Goal: Task Accomplishment & Management: Use online tool/utility

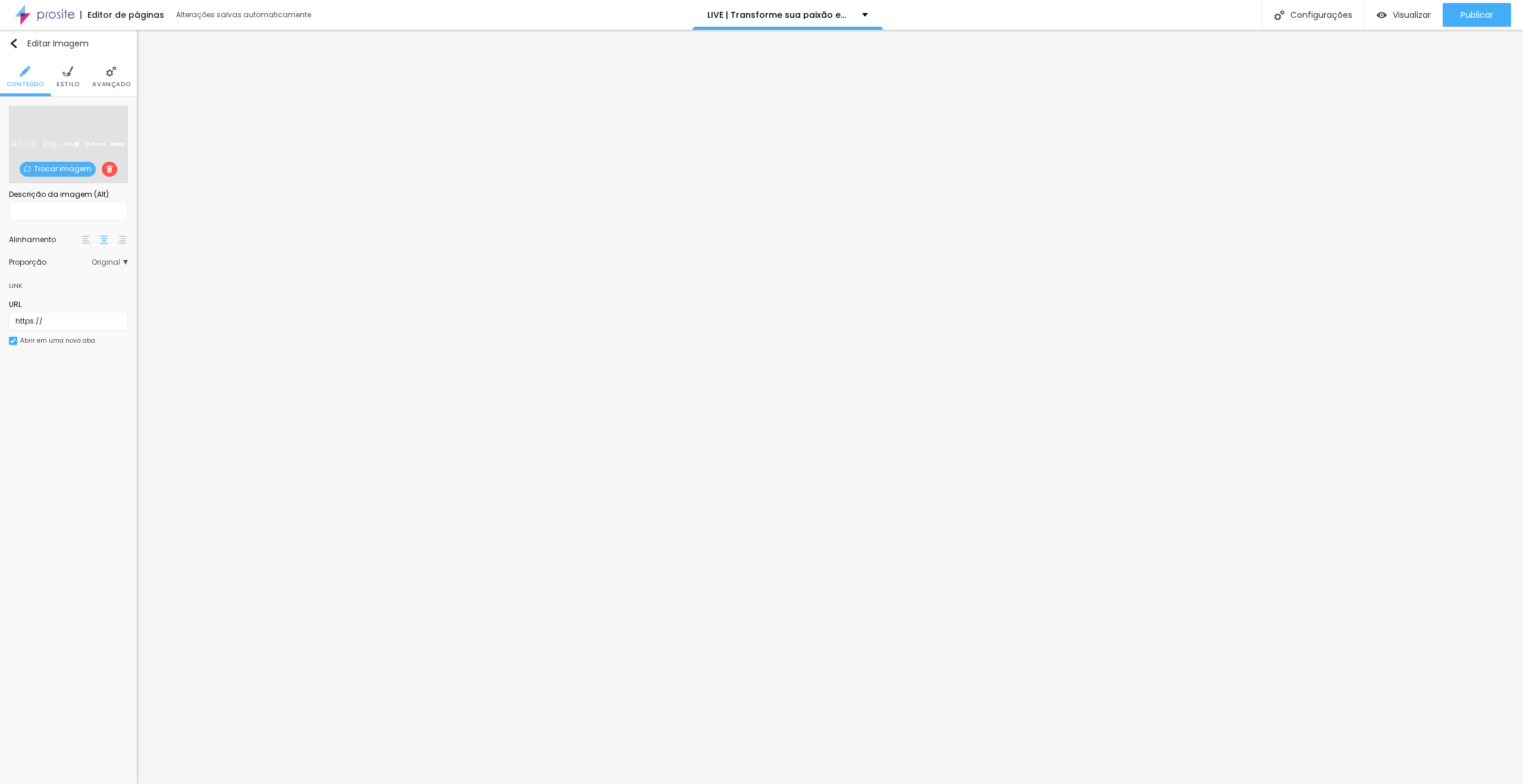
click at [71, 169] on span "Trocar imagem" at bounding box center [58, 169] width 76 height 15
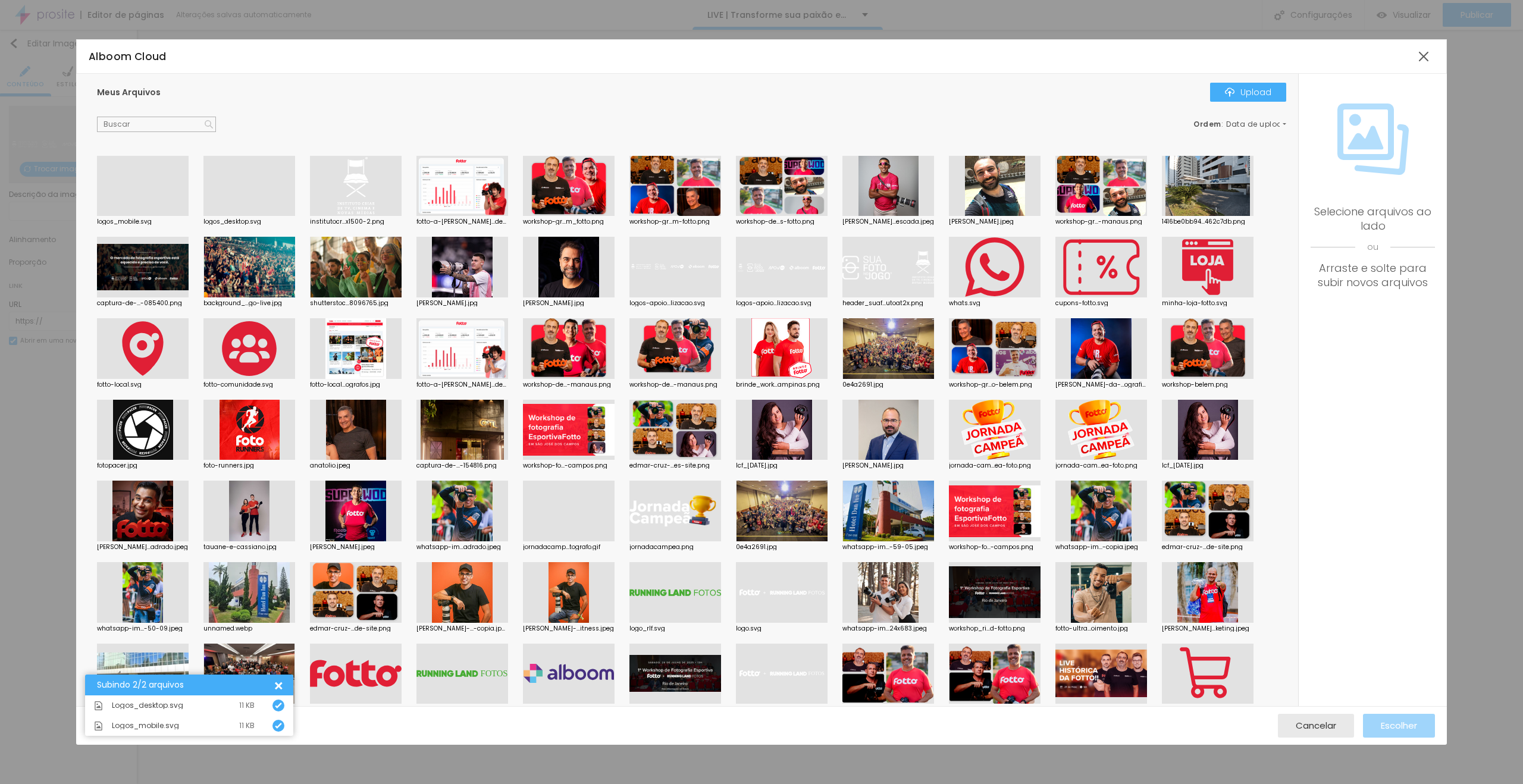
click at [247, 216] on div at bounding box center [249, 216] width 92 height 0
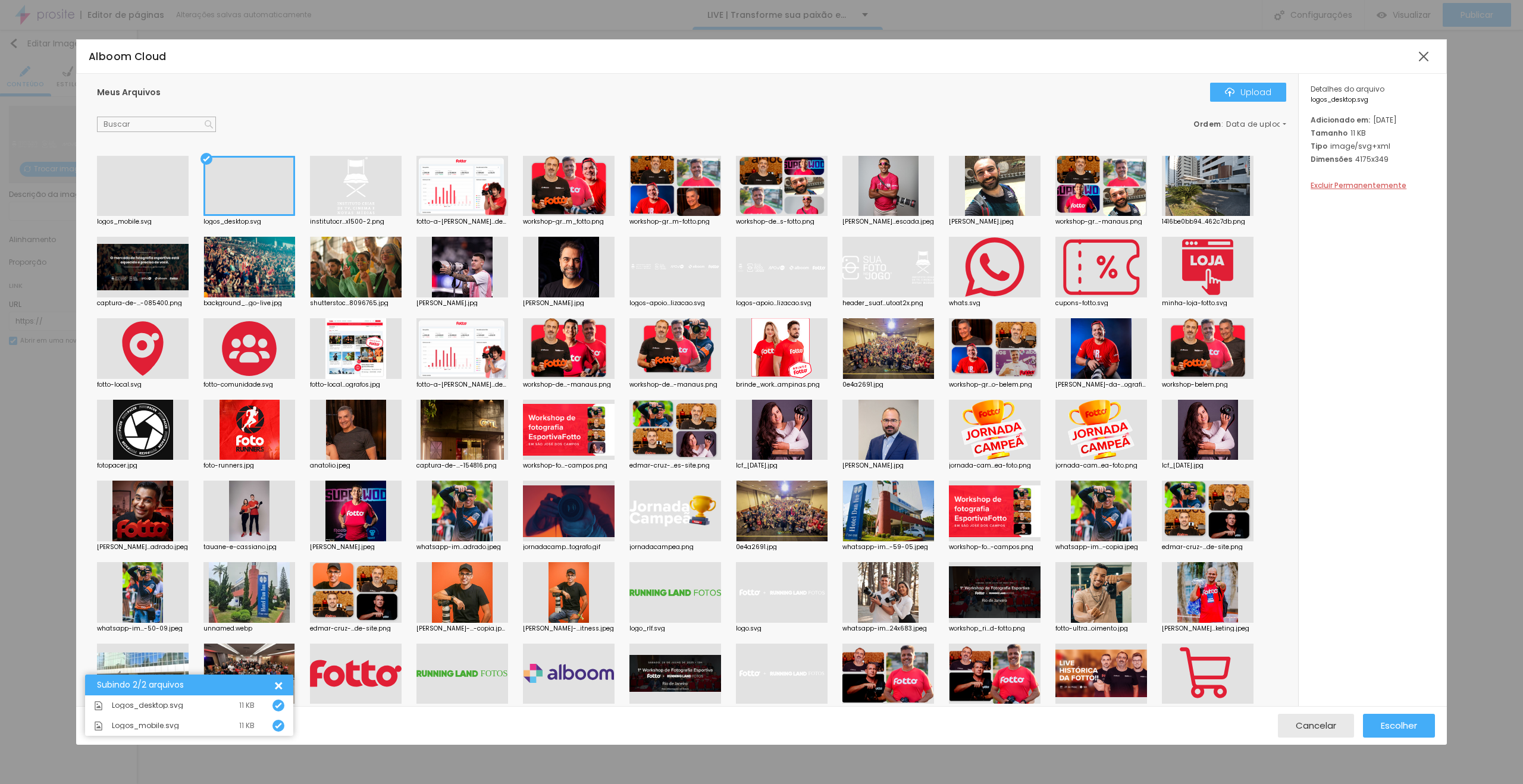
click at [1398, 713] on div "Cancelar Escolher" at bounding box center [761, 725] width 1370 height 38
click at [1400, 722] on span "Escolher" at bounding box center [1398, 725] width 36 height 10
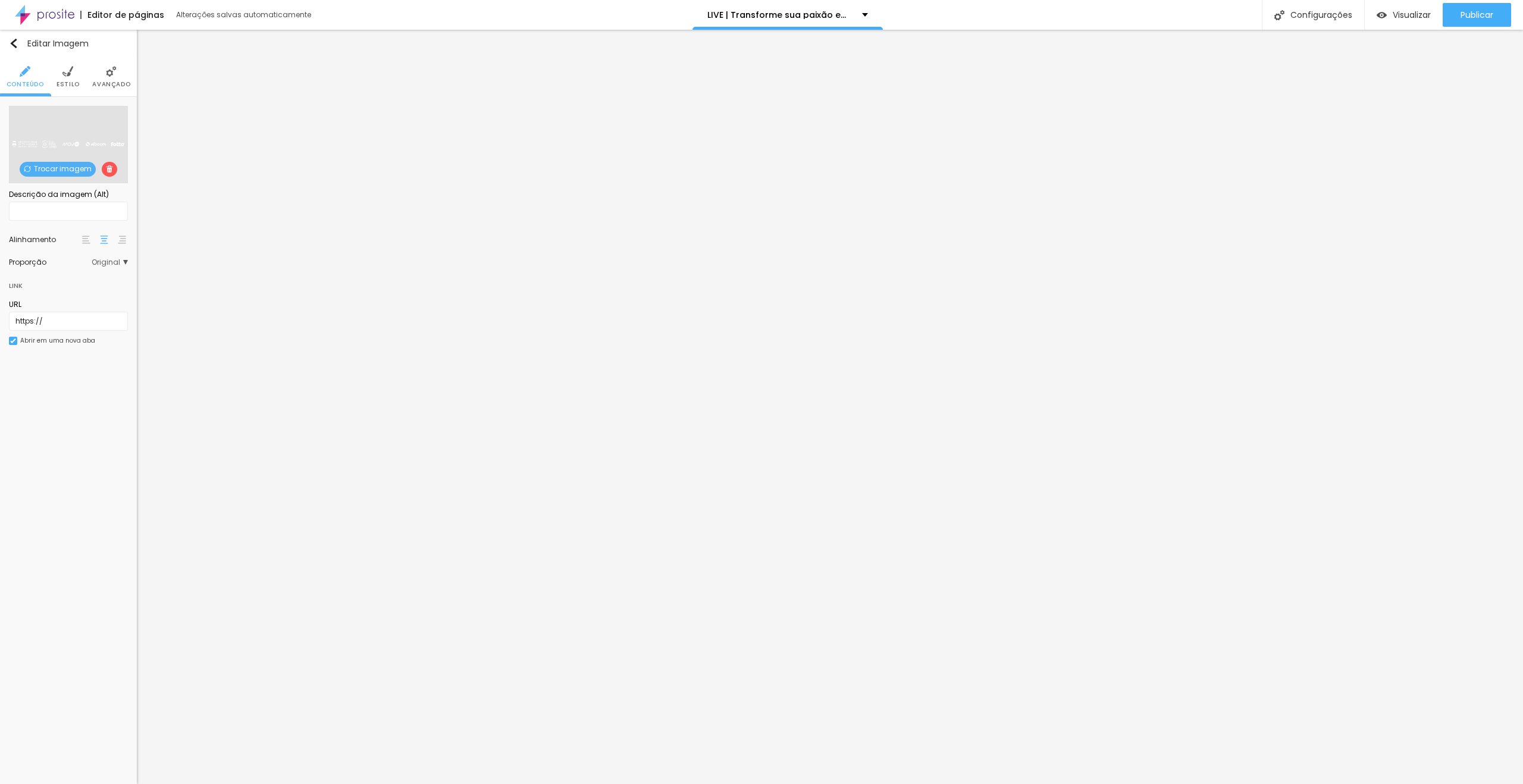
click at [40, 169] on span "Trocar imagem" at bounding box center [58, 169] width 76 height 15
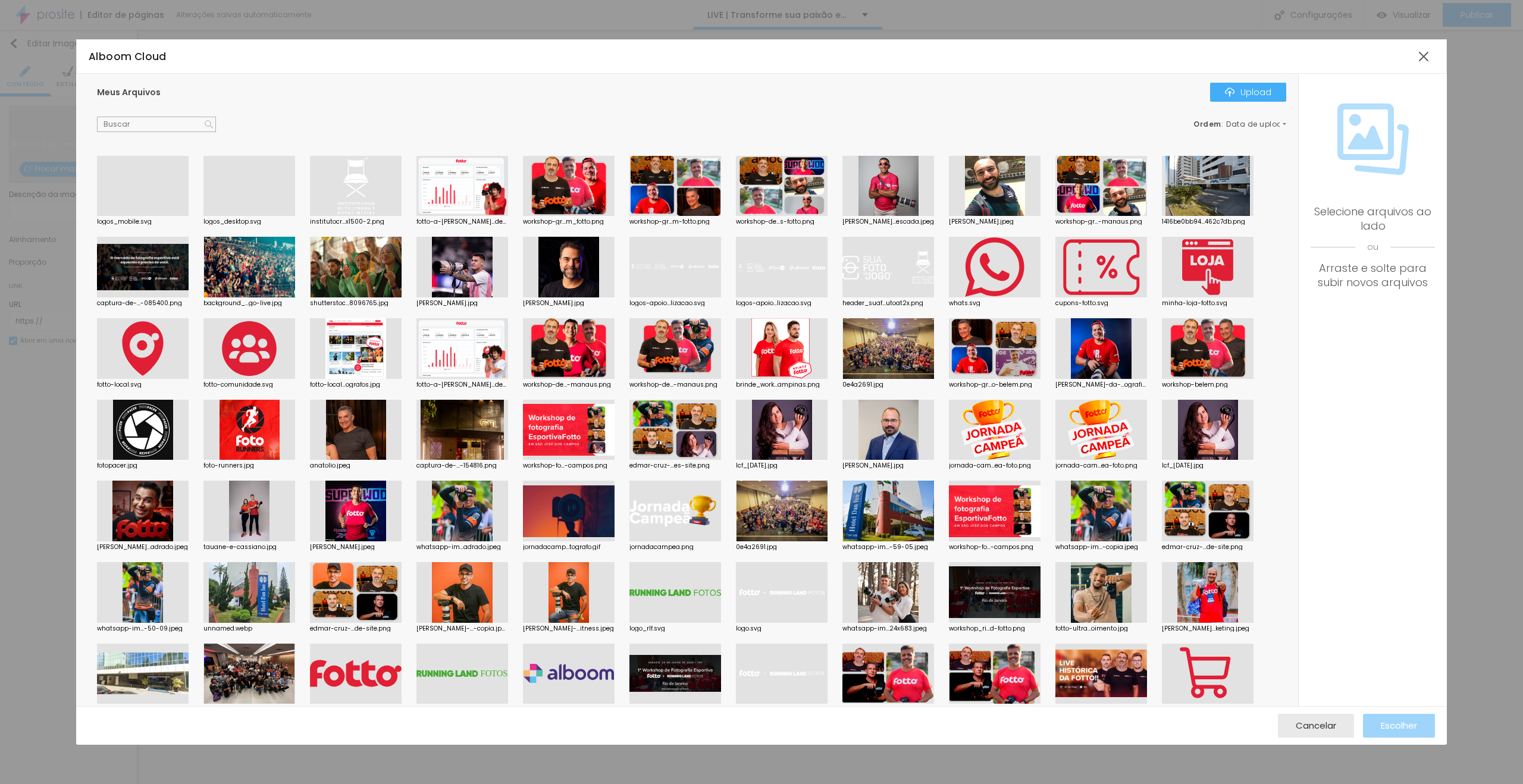
click at [123, 216] on div at bounding box center [143, 216] width 92 height 0
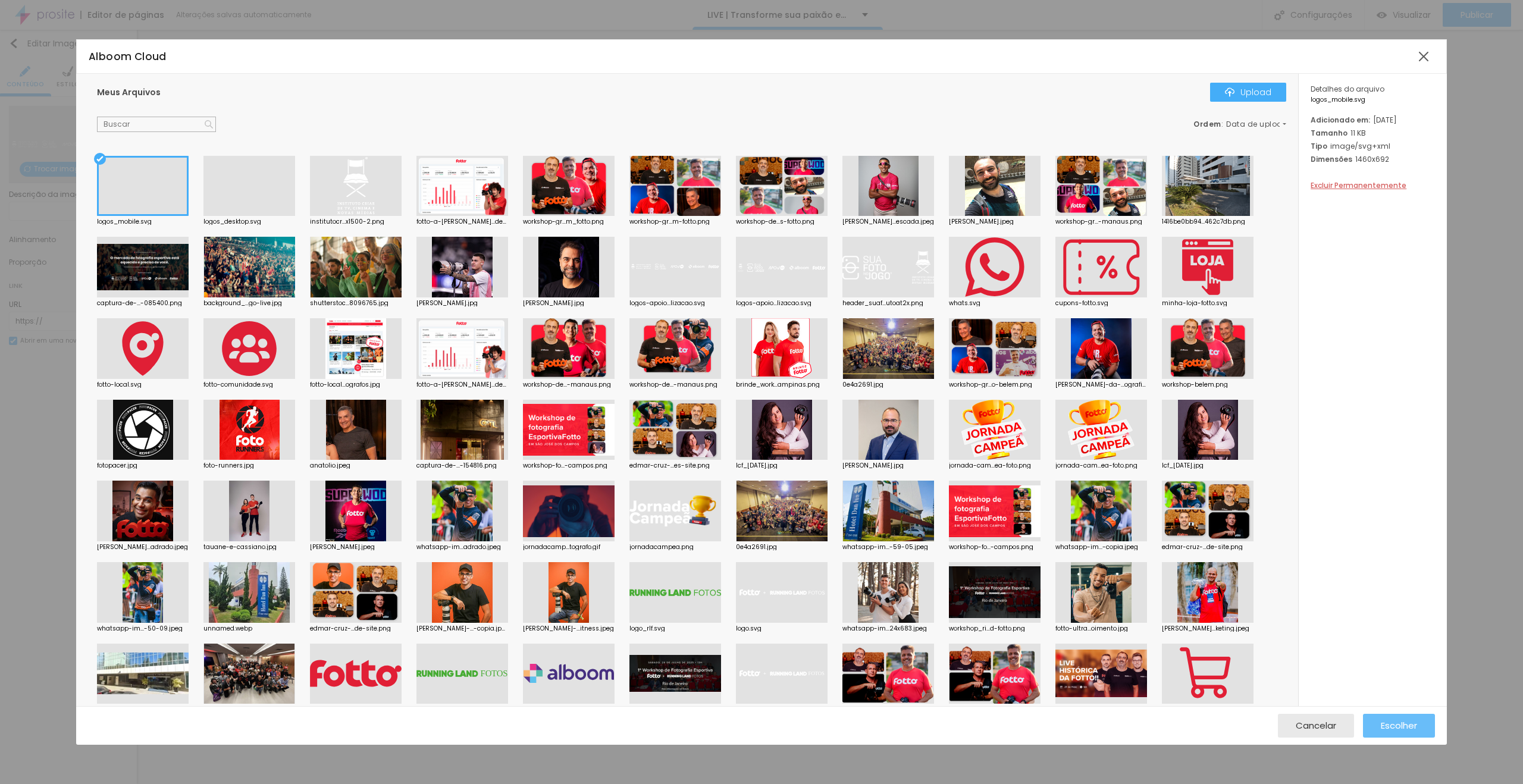
click at [1399, 722] on span "Escolher" at bounding box center [1398, 725] width 36 height 10
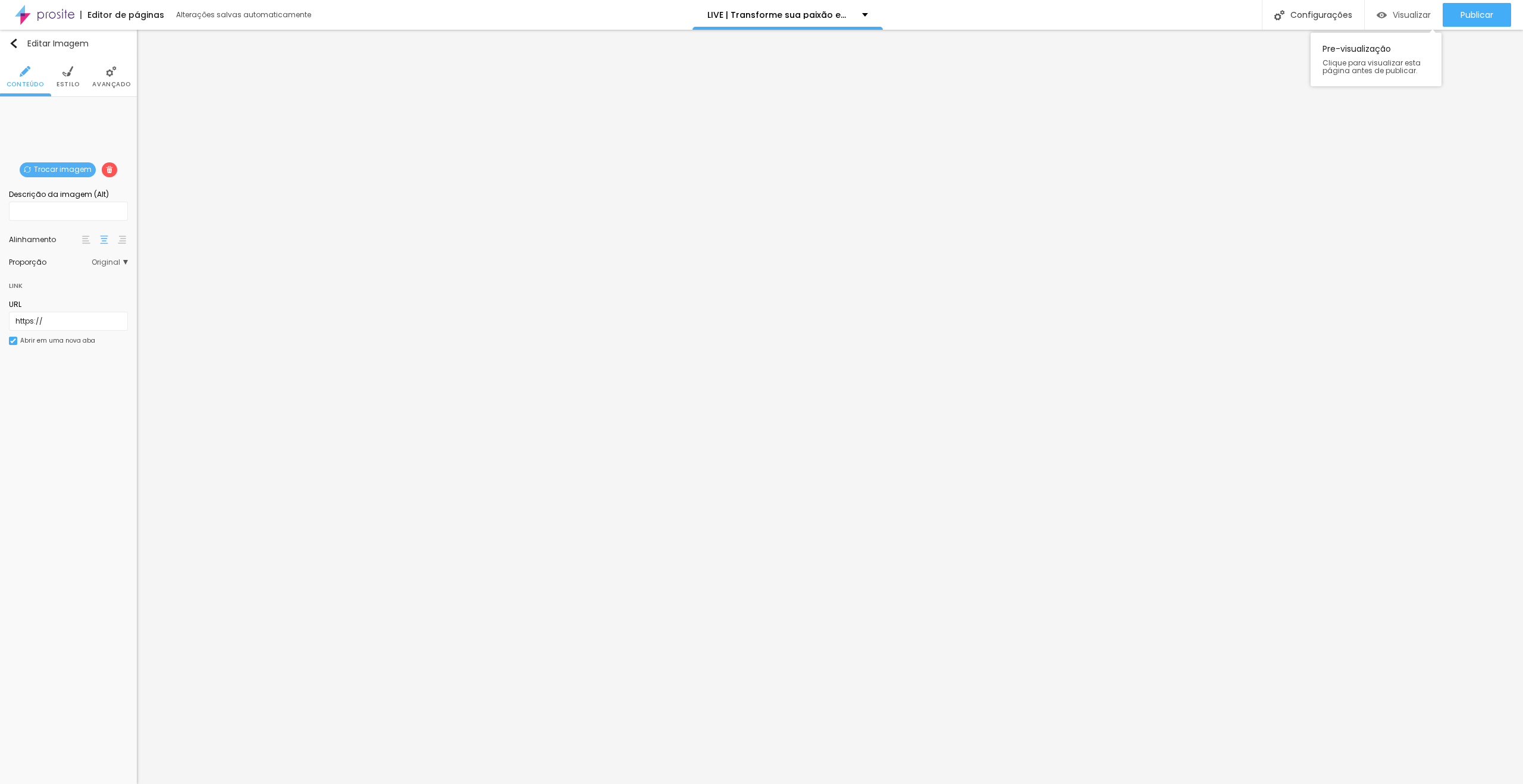
click at [1404, 19] on span "Visualizar" at bounding box center [1412, 15] width 38 height 10
click at [1461, 12] on span "Publicar" at bounding box center [1477, 15] width 33 height 10
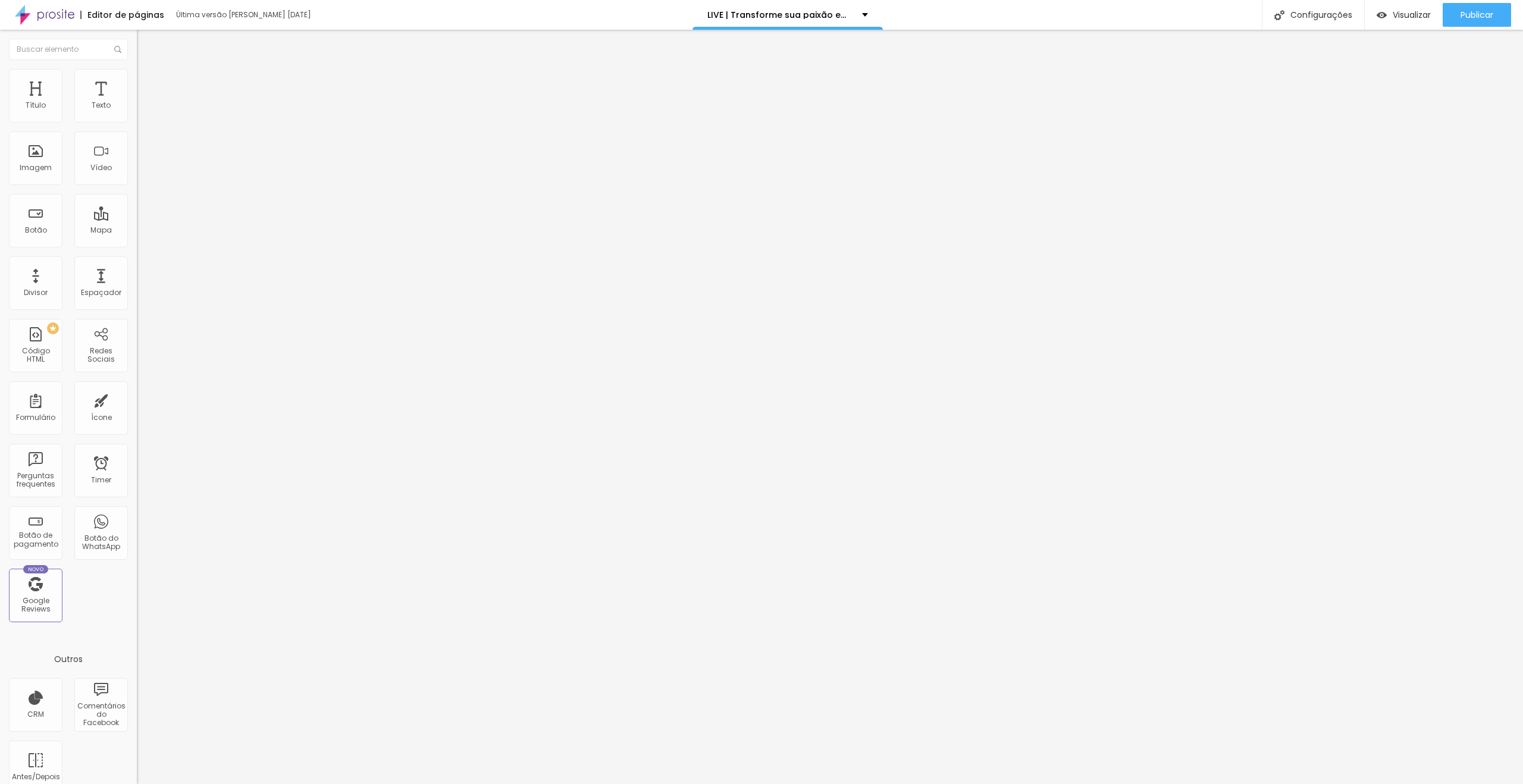
click at [147, 84] on span "Avançado" at bounding box center [166, 88] width 39 height 10
click at [137, 69] on img at bounding box center [142, 75] width 11 height 11
click at [137, 69] on li "Conteúdo" at bounding box center [205, 62] width 137 height 12
click at [137, 102] on span "Trocar imagem" at bounding box center [169, 97] width 65 height 10
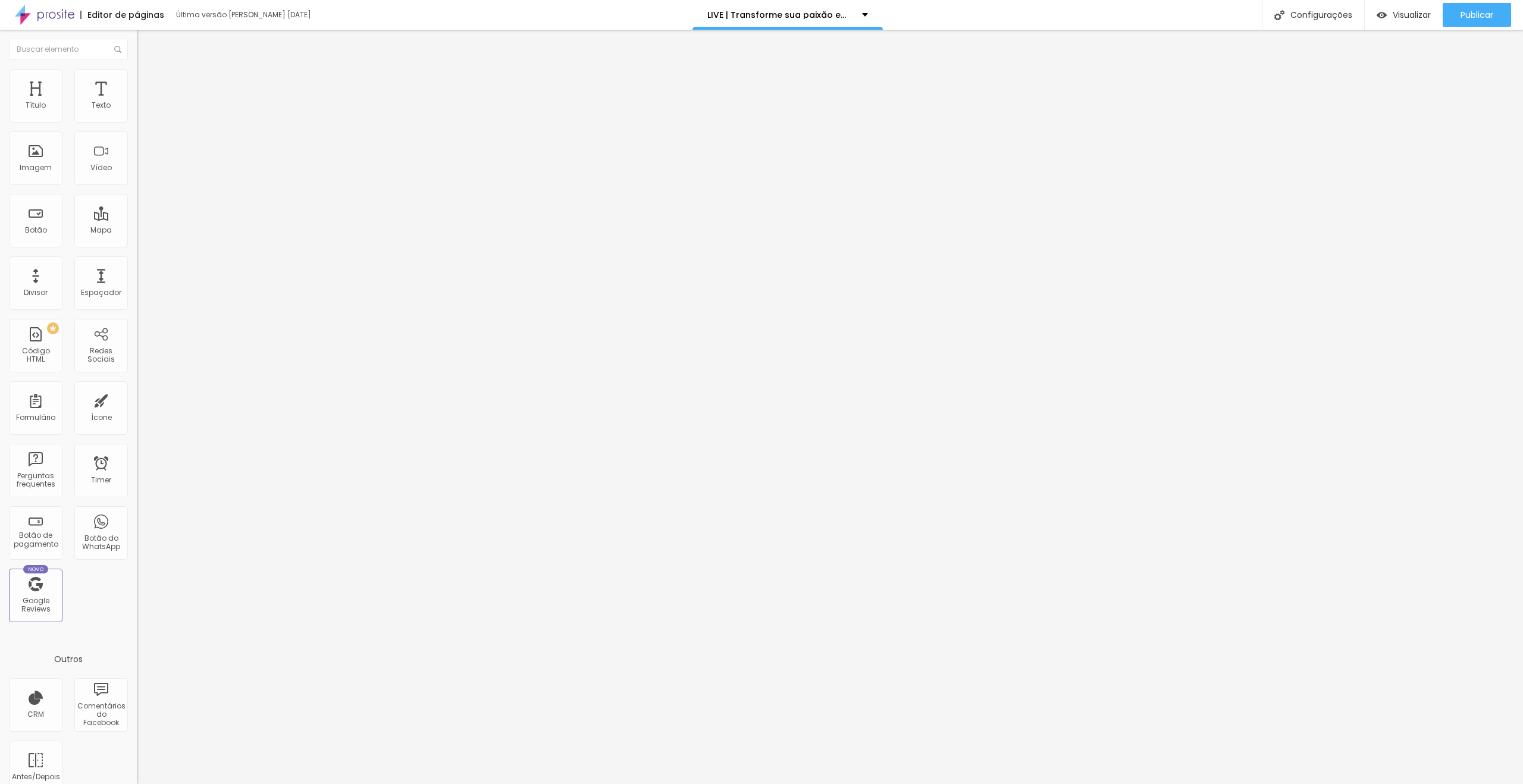
click at [137, 74] on li "Estilo" at bounding box center [205, 75] width 137 height 12
click at [137, 68] on img at bounding box center [142, 62] width 11 height 11
click at [137, 102] on span "Trocar imagem" at bounding box center [169, 97] width 65 height 10
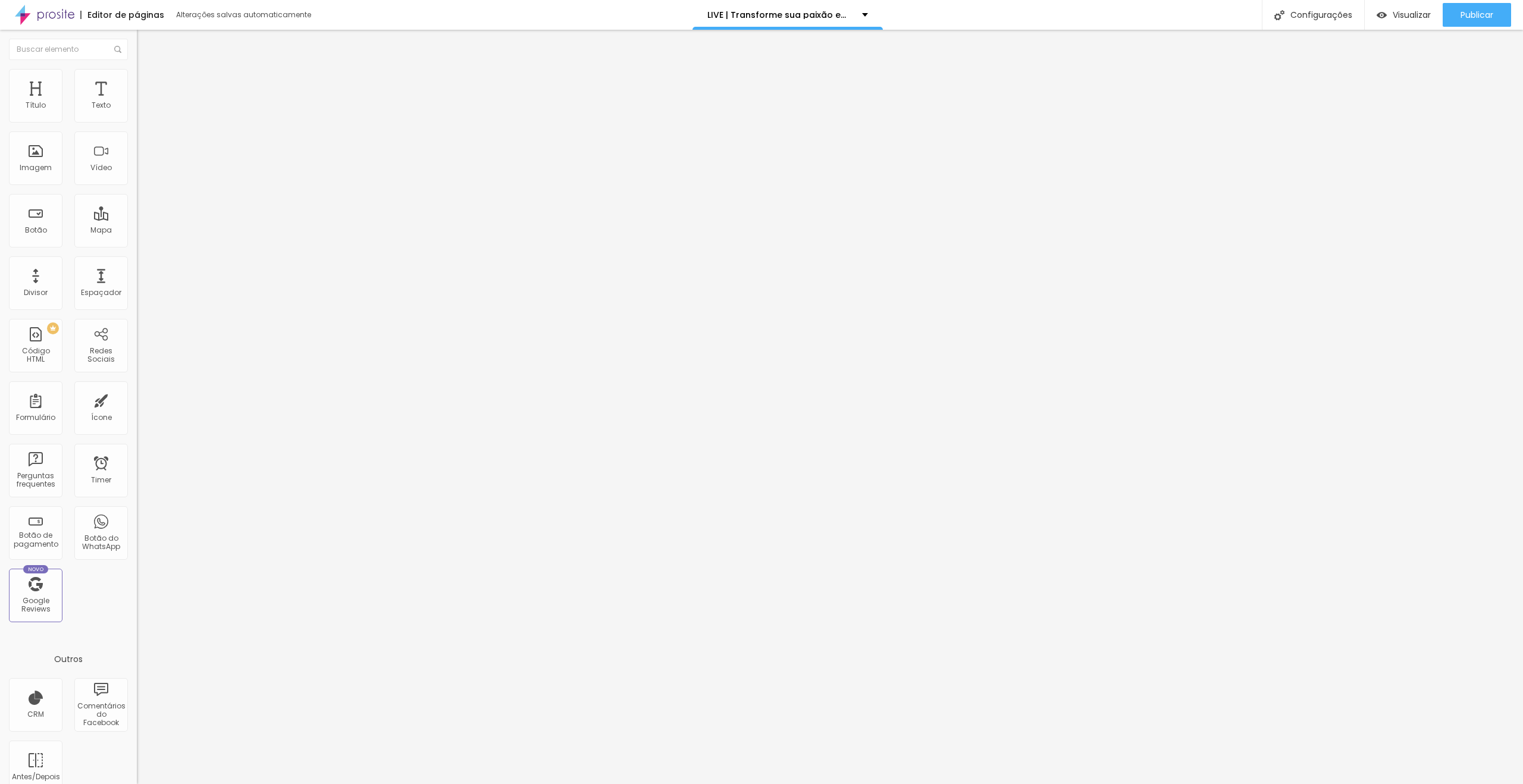
click at [147, 84] on span "Avançado" at bounding box center [166, 88] width 39 height 10
click at [137, 511] on div at bounding box center [205, 511] width 137 height 0
click at [137, 518] on div at bounding box center [205, 518] width 137 height 0
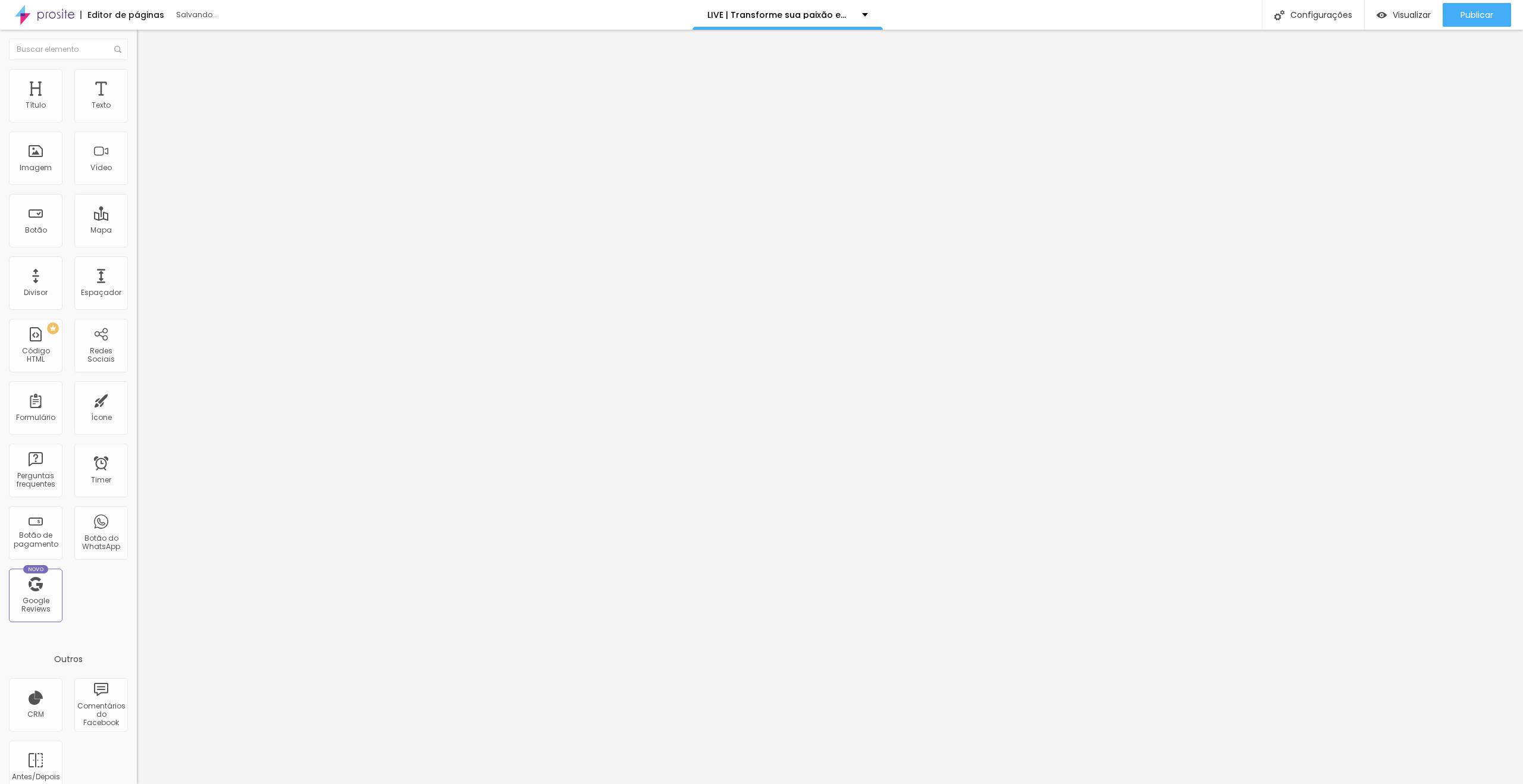
click at [137, 518] on div at bounding box center [205, 518] width 137 height 0
click at [137, 511] on div at bounding box center [205, 511] width 137 height 0
click at [137, 526] on div at bounding box center [205, 526] width 137 height 0
click at [137, 81] on img at bounding box center [142, 86] width 11 height 11
drag, startPoint x: 120, startPoint y: 290, endPoint x: 121, endPoint y: 281, distance: 9.1
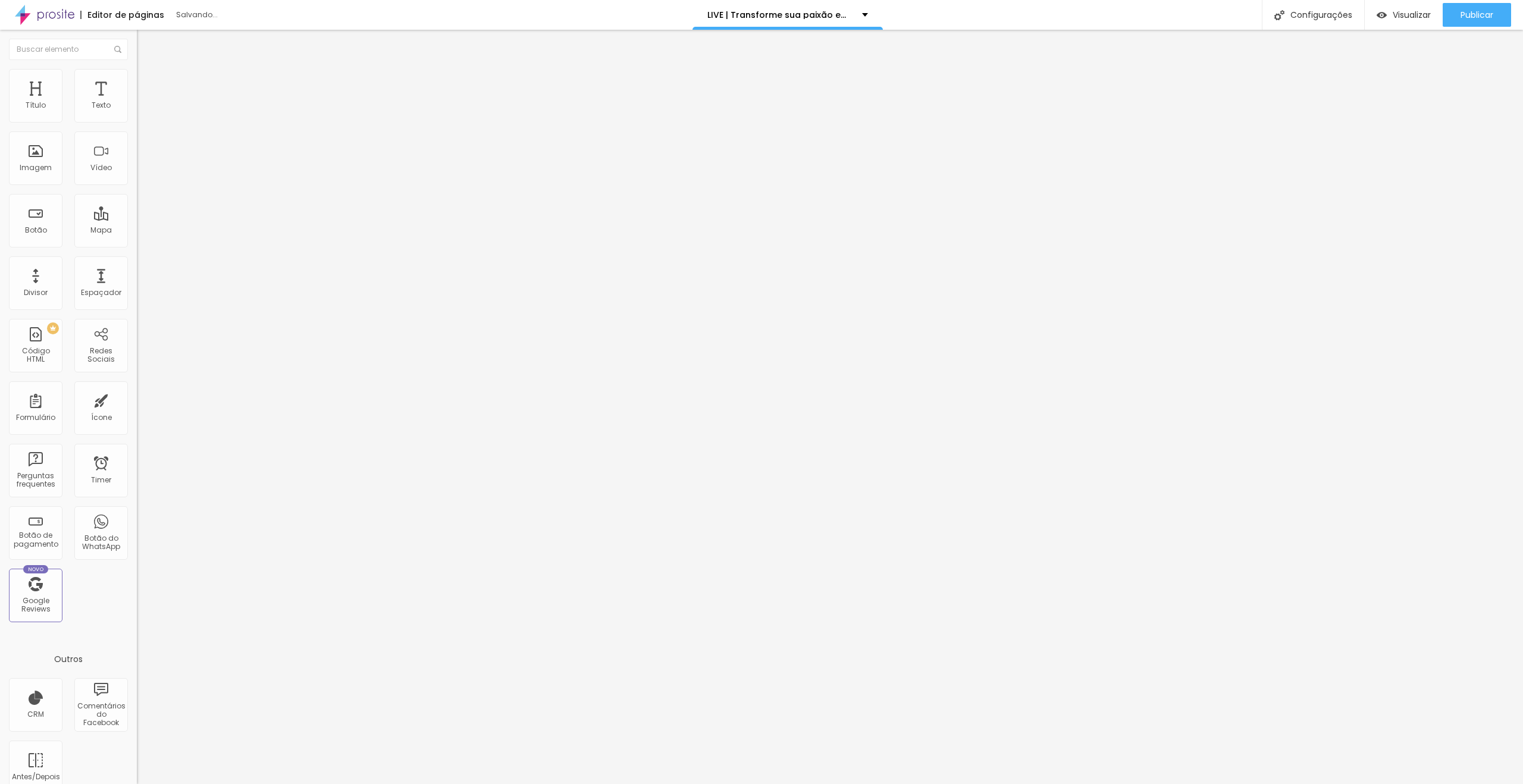
click at [137, 518] on div at bounding box center [205, 518] width 137 height 0
click at [137, 505] on li "Celular" at bounding box center [205, 508] width 137 height 7
click at [137, 511] on div at bounding box center [205, 511] width 137 height 0
click at [1465, 19] on span "Publicar" at bounding box center [1477, 15] width 33 height 10
click at [1434, 88] on link "Visualizar página" at bounding box center [1444, 91] width 107 height 8
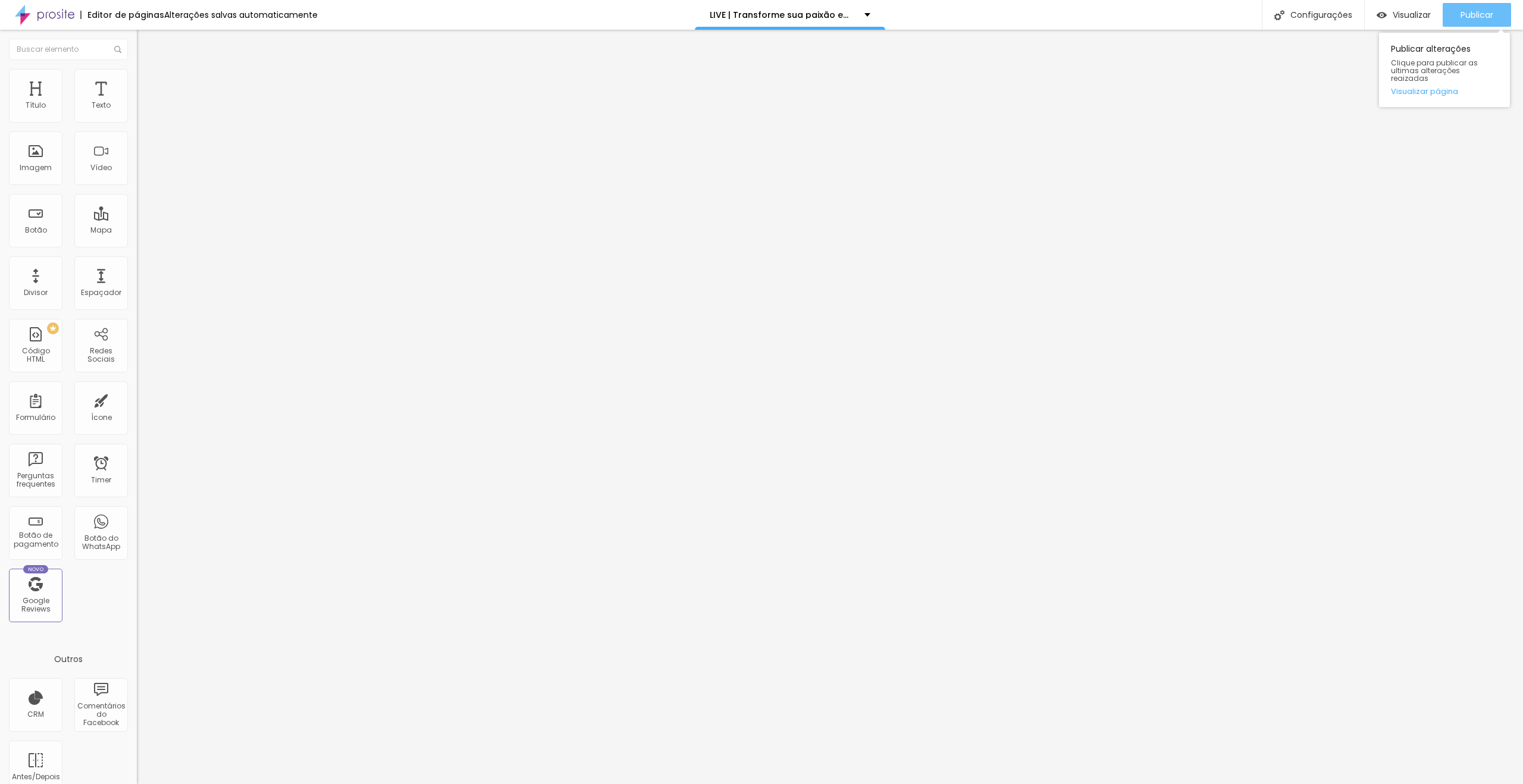
click at [1470, 16] on span "Publicar" at bounding box center [1477, 15] width 33 height 10
click at [1438, 88] on link "Visualizar página" at bounding box center [1444, 91] width 107 height 8
click at [137, 102] on span "Trocar imagem" at bounding box center [169, 97] width 65 height 10
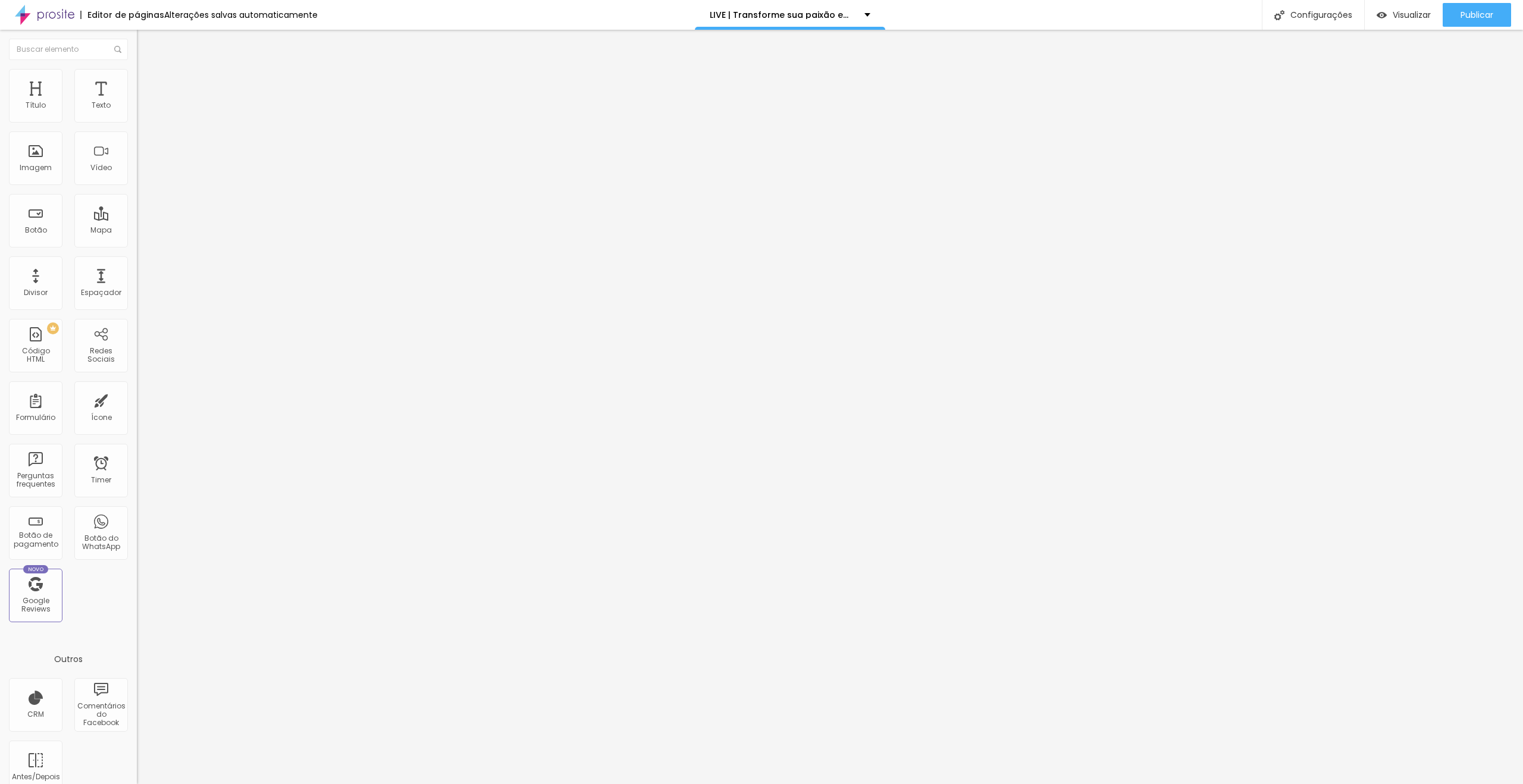
click at [137, 81] on li "Avançado" at bounding box center [205, 86] width 137 height 12
click at [137, 511] on div at bounding box center [205, 511] width 137 height 0
click at [137, 518] on div at bounding box center [205, 518] width 137 height 0
click at [137, 81] on img at bounding box center [142, 86] width 11 height 11
drag, startPoint x: 116, startPoint y: 288, endPoint x: 116, endPoint y: 260, distance: 28.0
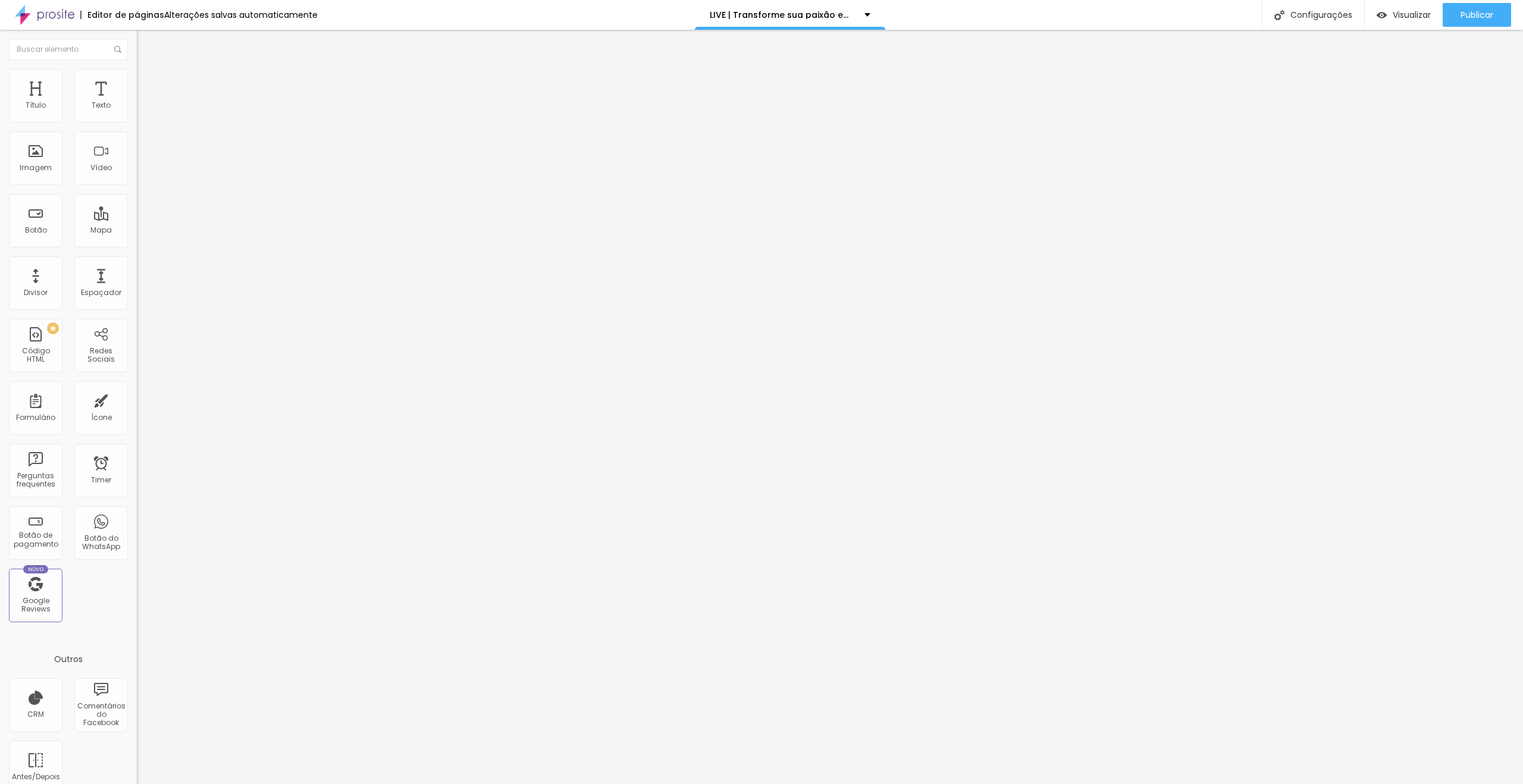
click at [137, 518] on div at bounding box center [205, 518] width 137 height 0
drag, startPoint x: 116, startPoint y: 260, endPoint x: 116, endPoint y: 282, distance: 22.0
click at [137, 511] on div at bounding box center [205, 511] width 137 height 0
click at [137, 526] on div at bounding box center [205, 526] width 137 height 0
click at [137, 61] on ul "Conteúdo Estilo Avançado" at bounding box center [205, 75] width 137 height 36
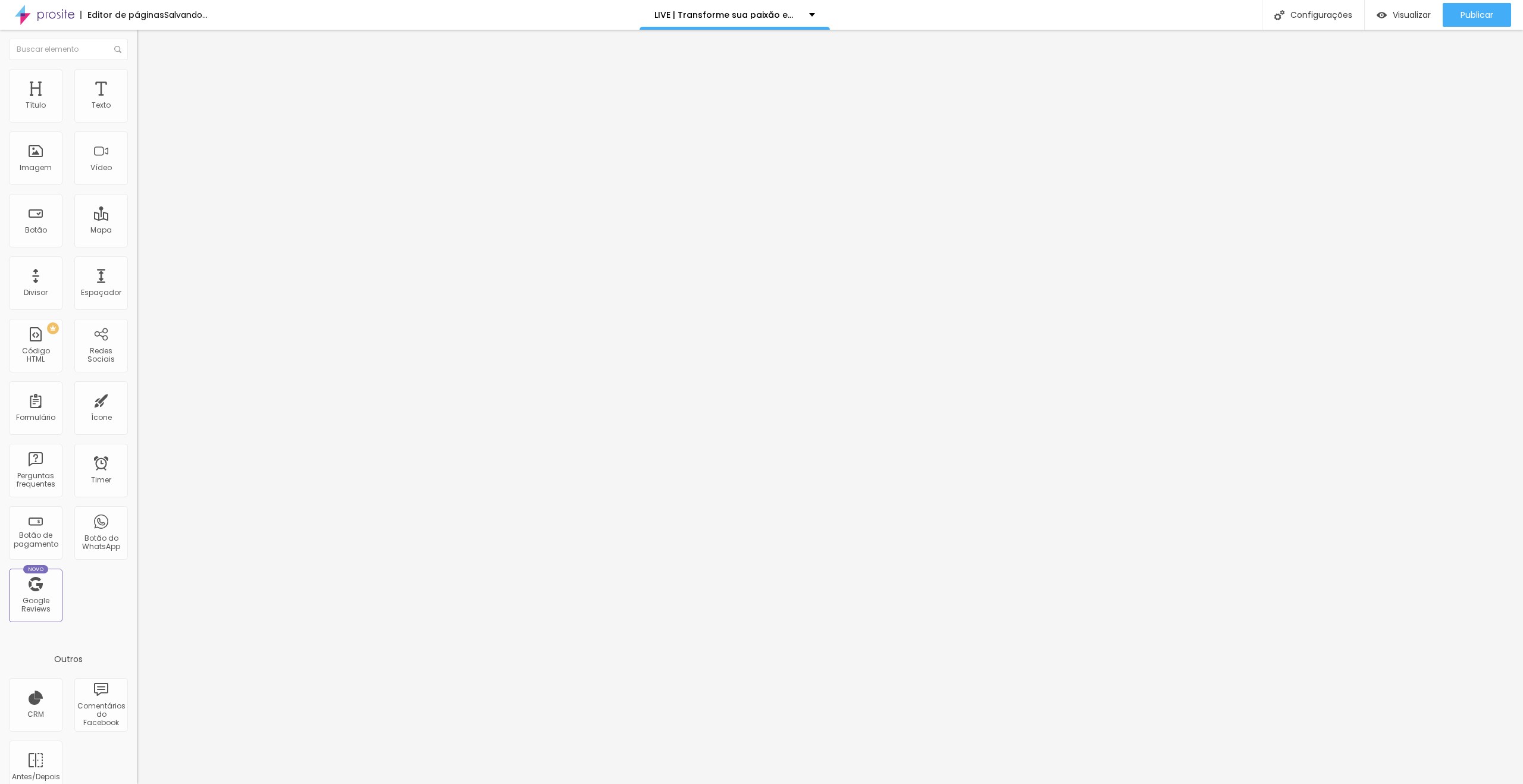
click at [137, 68] on img at bounding box center [142, 62] width 11 height 11
click at [137, 102] on span "Trocar imagem" at bounding box center [169, 97] width 65 height 10
click at [1415, 12] on span "Visualizar" at bounding box center [1412, 15] width 38 height 10
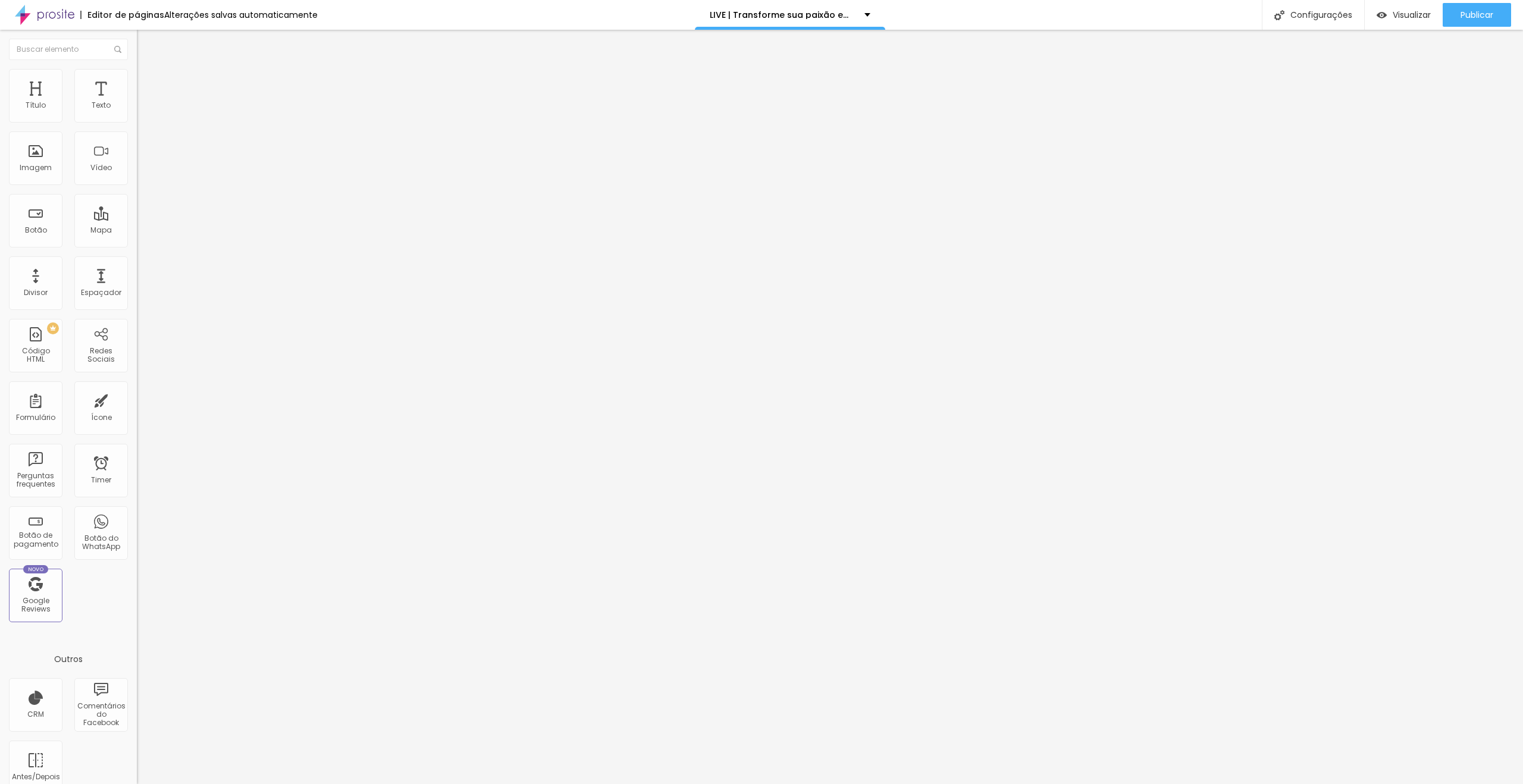
click at [147, 84] on span "Avançado" at bounding box center [166, 88] width 39 height 10
type input "0"
drag, startPoint x: 50, startPoint y: 115, endPoint x: 0, endPoint y: 116, distance: 50.0
type input "0"
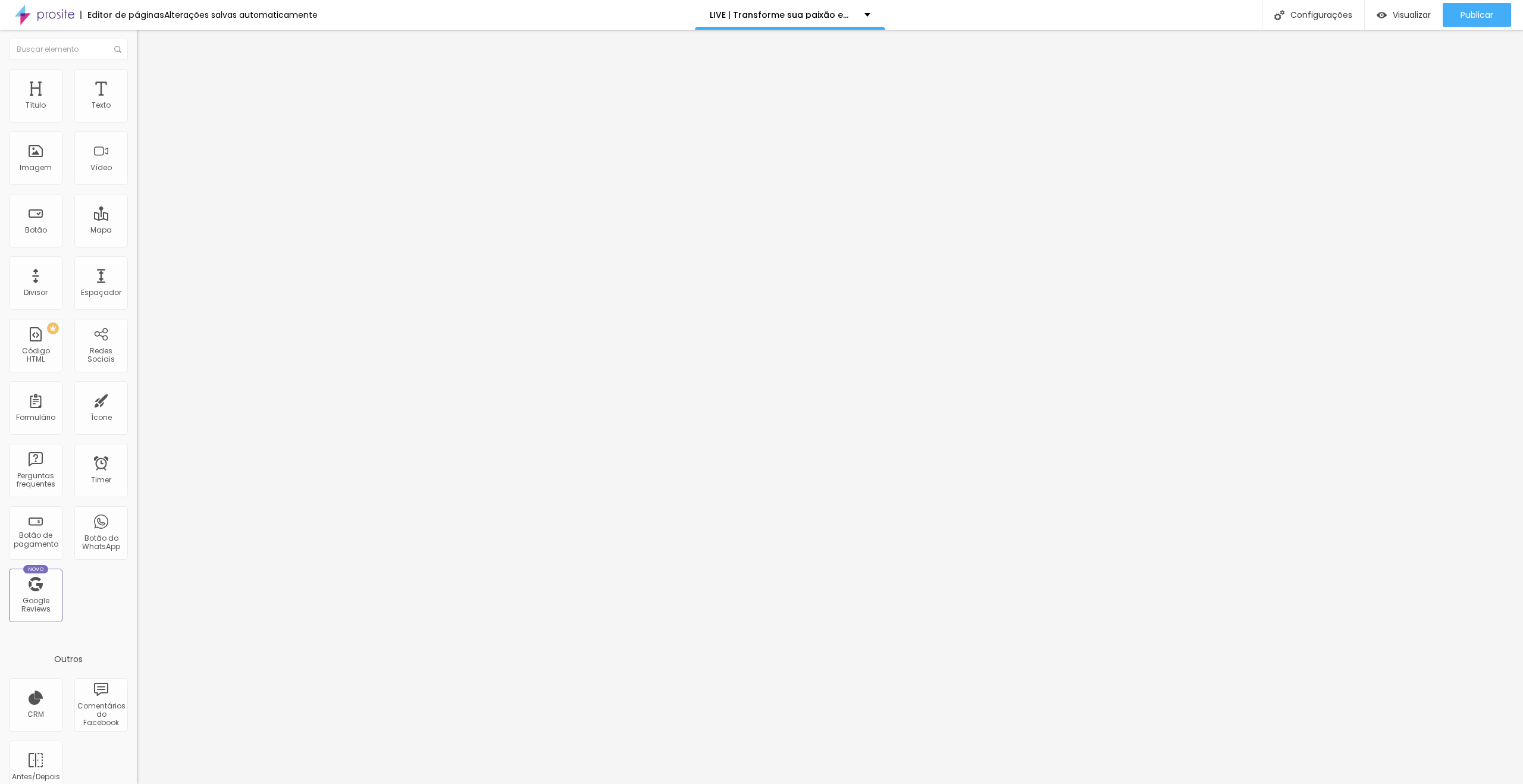
click at [137, 231] on input "range" at bounding box center [175, 236] width 77 height 10
click at [1465, 14] on span "Publicar" at bounding box center [1477, 15] width 33 height 10
click at [1426, 88] on link "Visualizar página" at bounding box center [1444, 91] width 107 height 8
click at [147, 84] on span "Avançado" at bounding box center [166, 88] width 39 height 10
click at [137, 102] on span "Trocar imagem" at bounding box center [169, 97] width 65 height 10
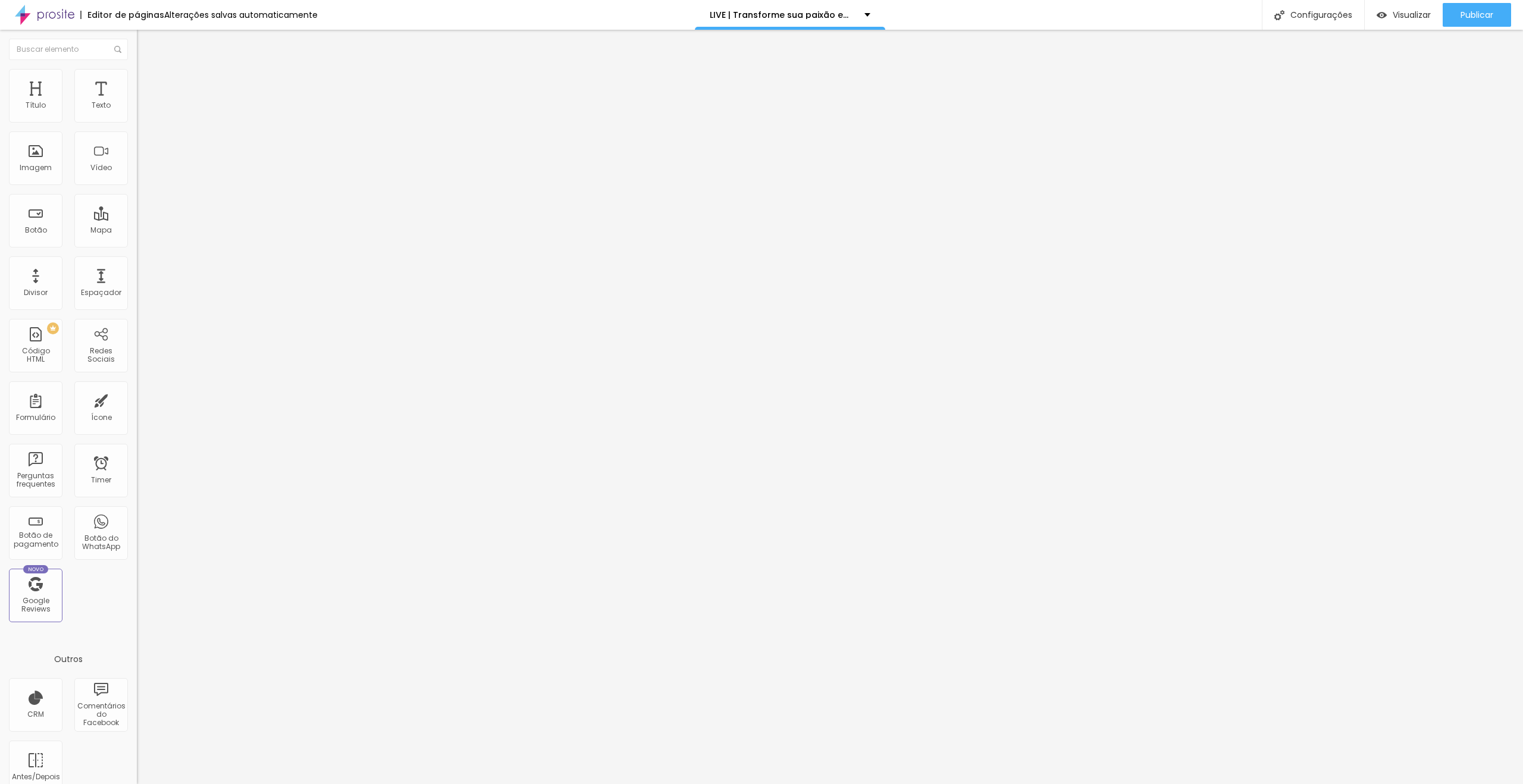
click at [137, 93] on li "Avançado" at bounding box center [205, 86] width 137 height 12
type input "15"
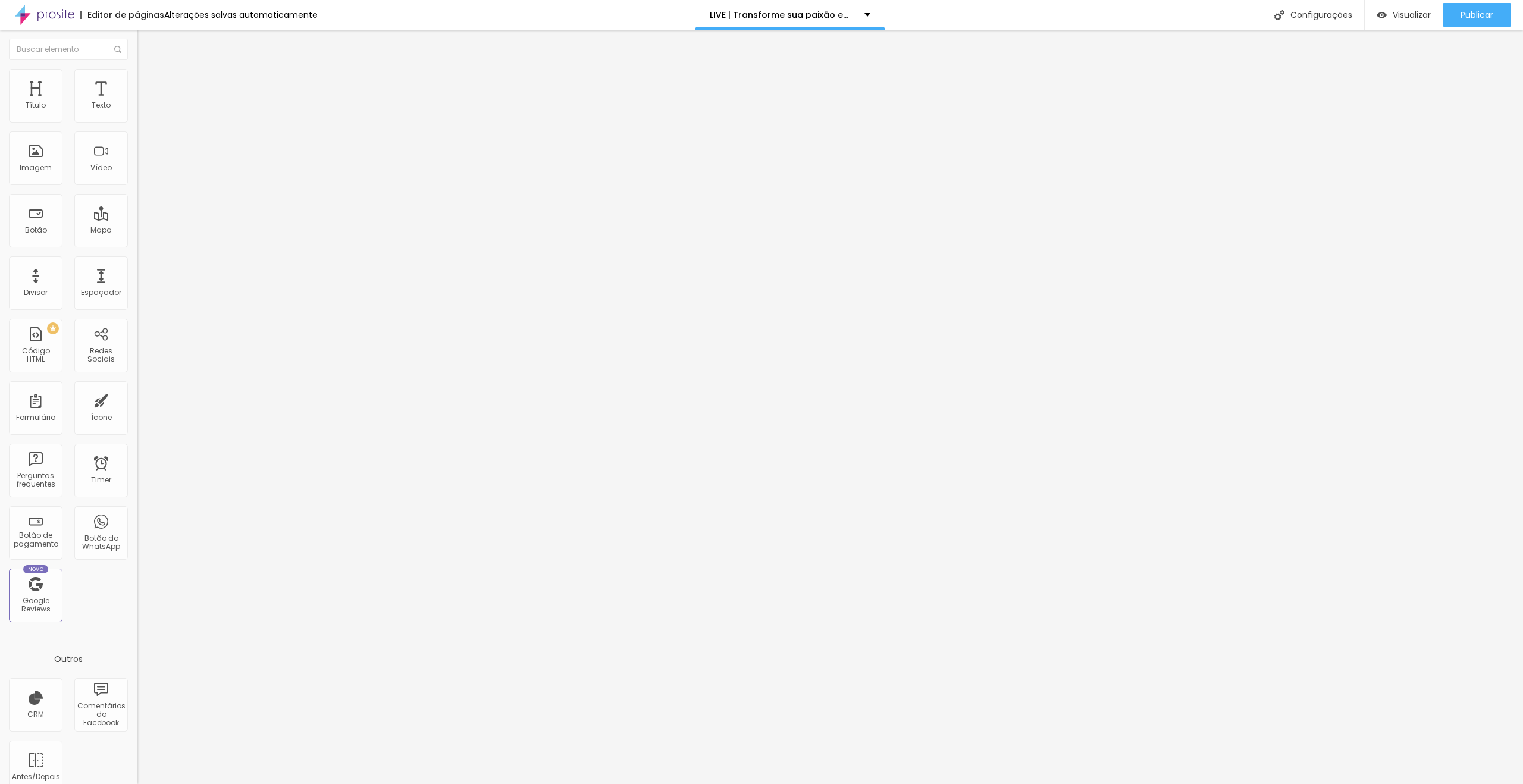
type input "0"
drag, startPoint x: 44, startPoint y: 115, endPoint x: 0, endPoint y: 115, distance: 44.0
type input "0"
click at [137, 231] on input "range" at bounding box center [175, 236] width 77 height 10
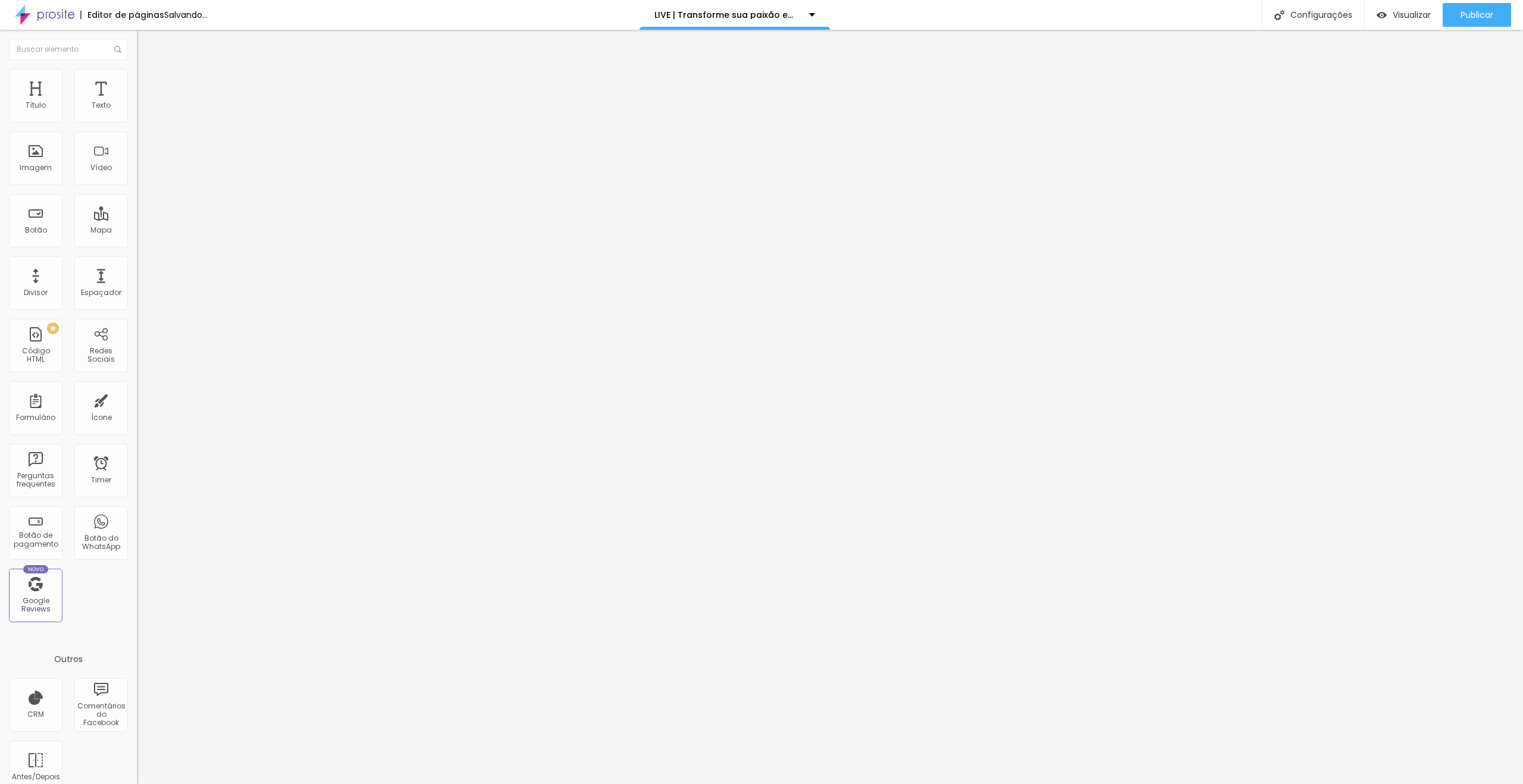
click at [137, 81] on li "Avançado" at bounding box center [205, 86] width 137 height 12
click at [137, 518] on div at bounding box center [205, 518] width 137 height 0
click at [137, 511] on div at bounding box center [205, 511] width 137 height 0
click at [137, 97] on div "Trocar imagem Descrição da imagem (Alt) Alinhamento Proporção Original Cinema 1…" at bounding box center [205, 182] width 137 height 179
click at [147, 84] on span "Avançado" at bounding box center [166, 88] width 39 height 10
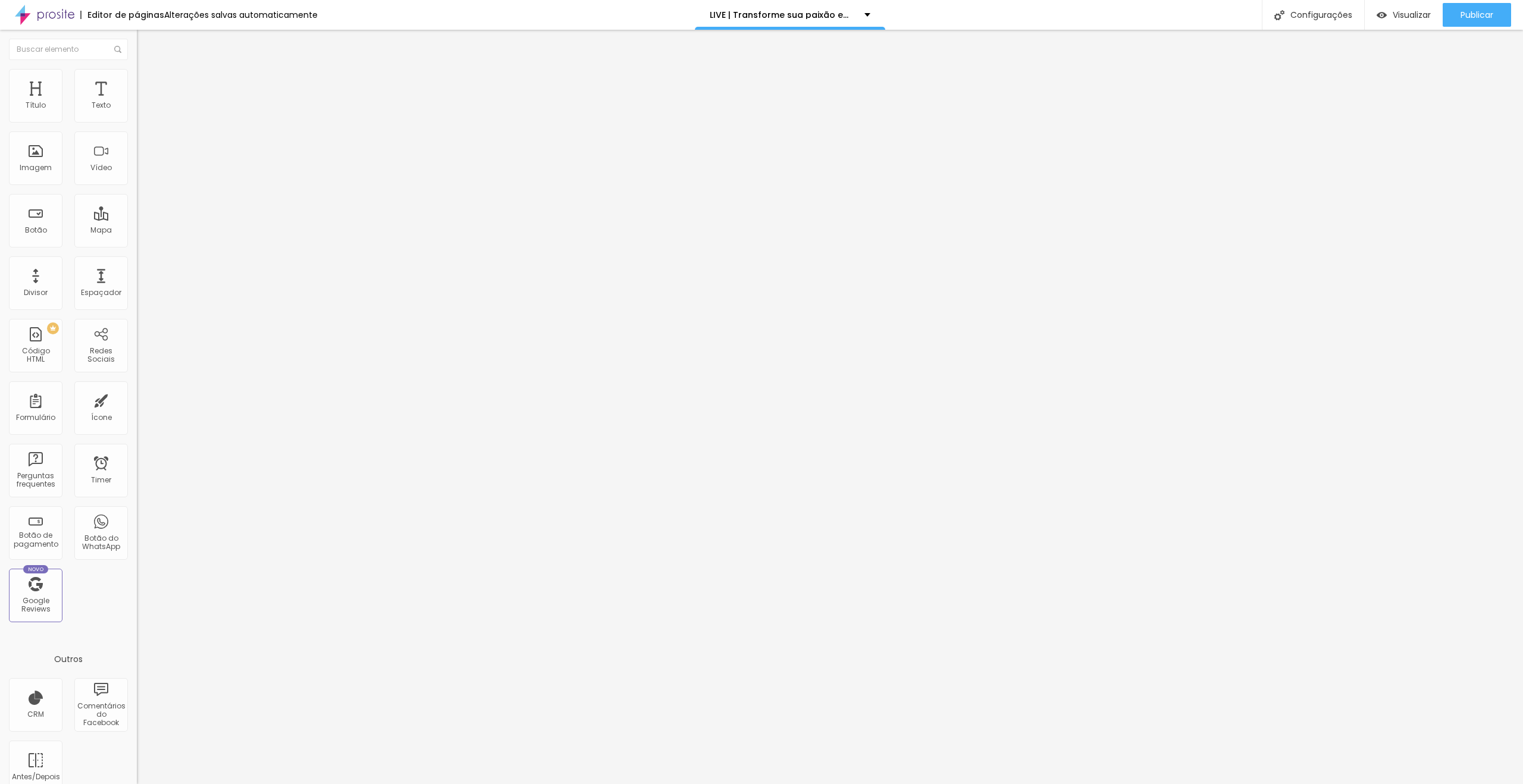
click at [137, 526] on div at bounding box center [205, 526] width 137 height 0
click at [137, 69] on li "Conteúdo" at bounding box center [205, 62] width 137 height 12
click at [137, 102] on span "Trocar imagem" at bounding box center [169, 97] width 65 height 10
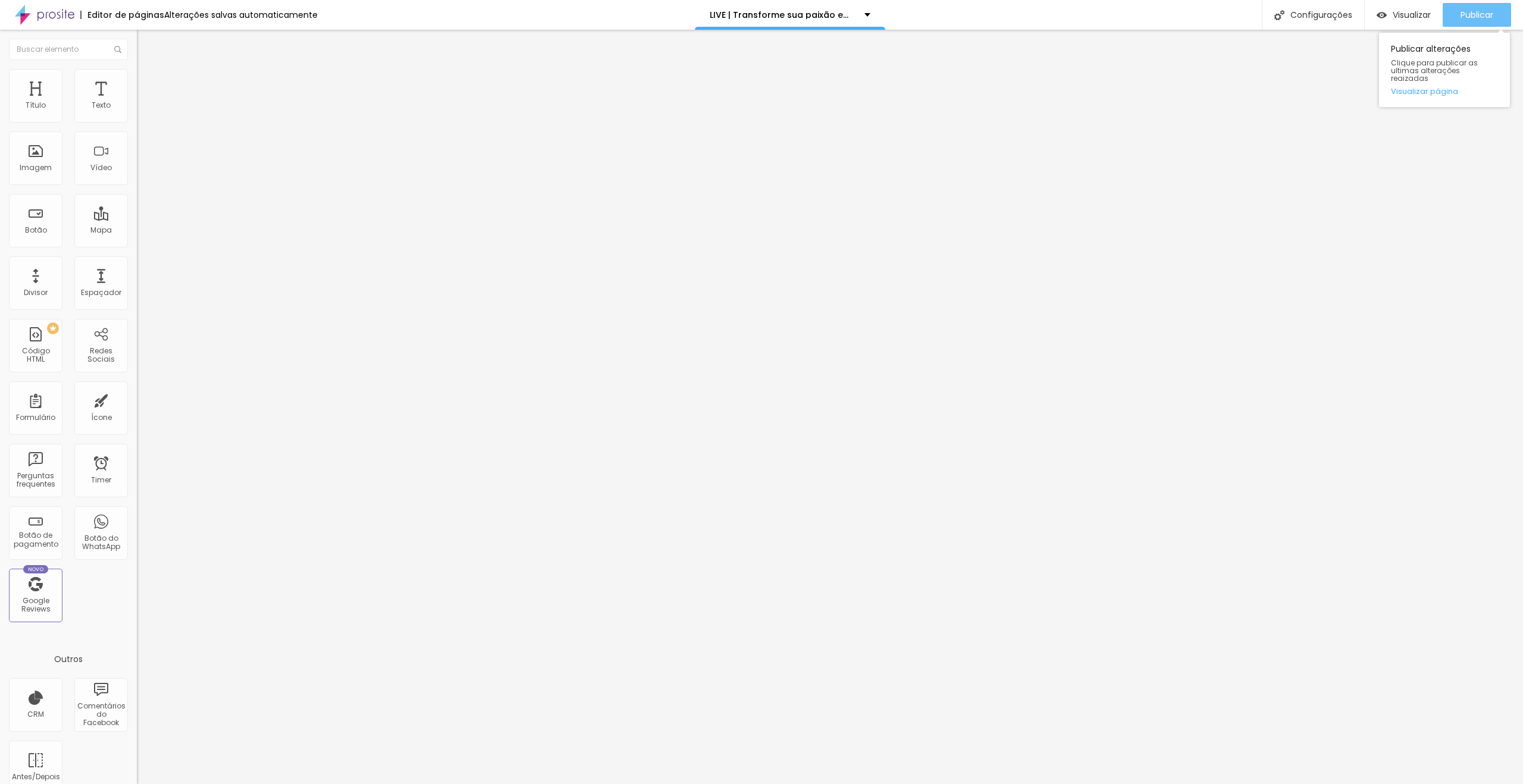
click at [1465, 12] on span "Publicar" at bounding box center [1477, 15] width 33 height 10
click at [137, 114] on button "button" at bounding box center [145, 108] width 16 height 12
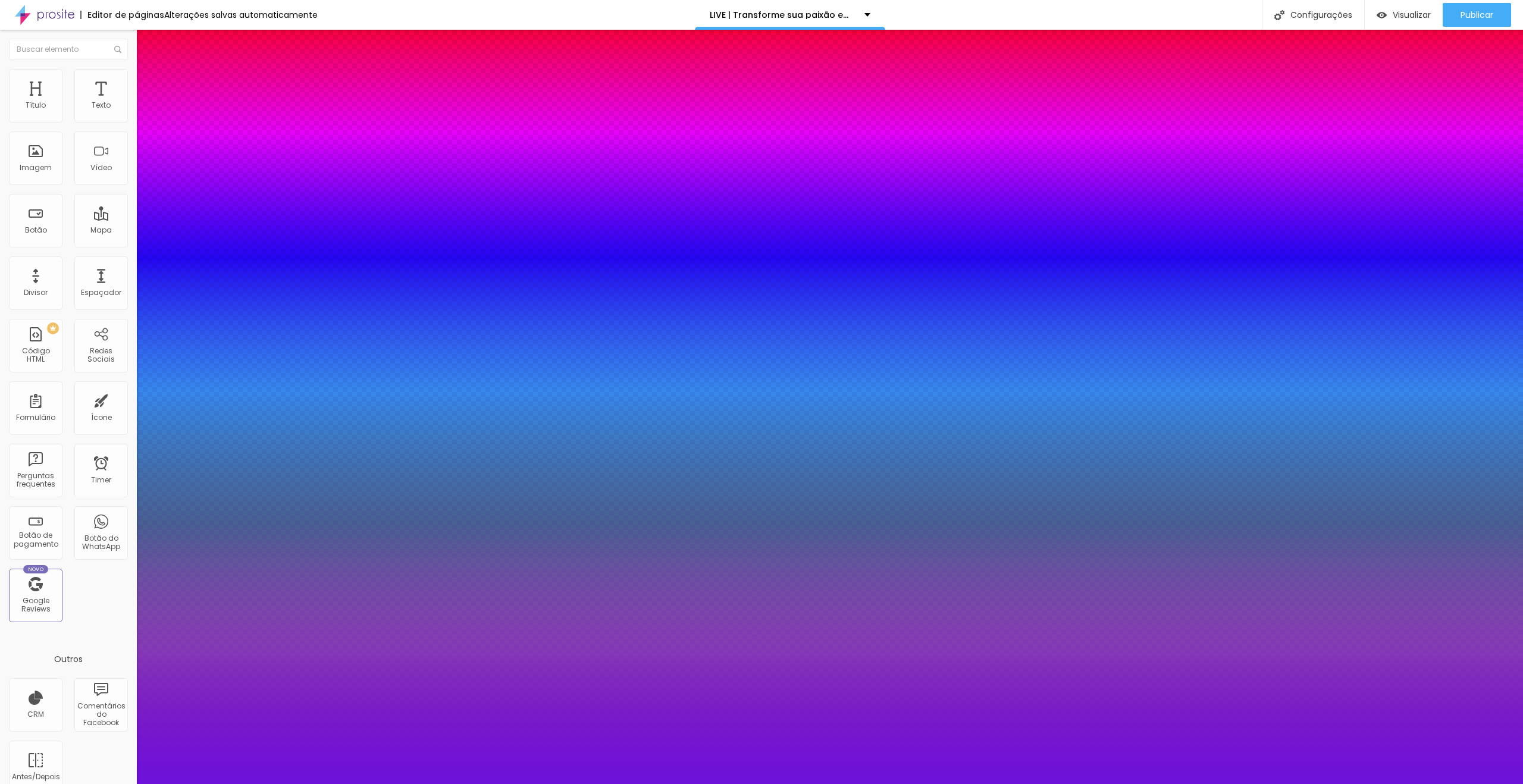
click at [924, 783] on div at bounding box center [762, 784] width 1523 height 0
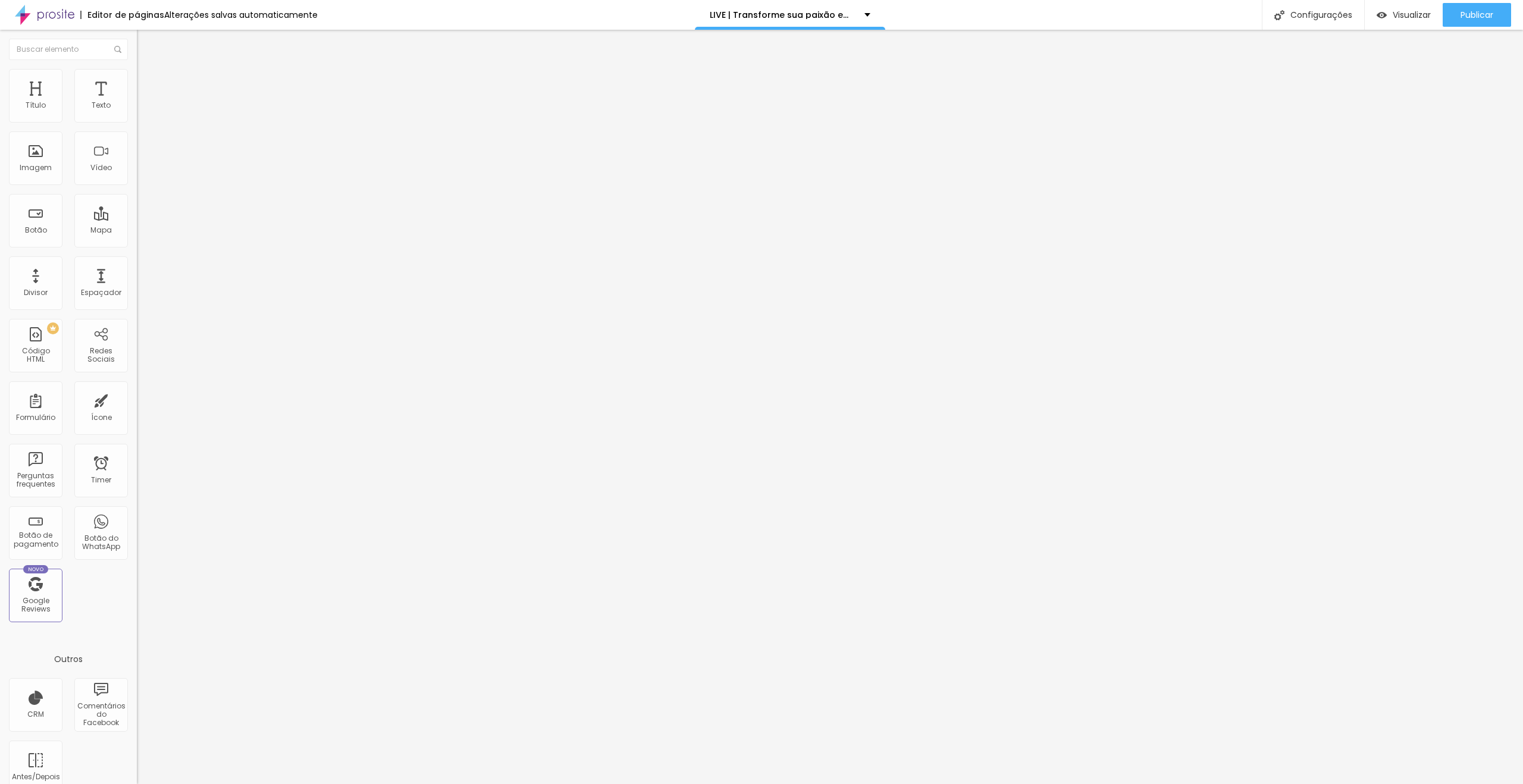
click at [142, 110] on icon "button" at bounding box center [144, 107] width 5 height 5
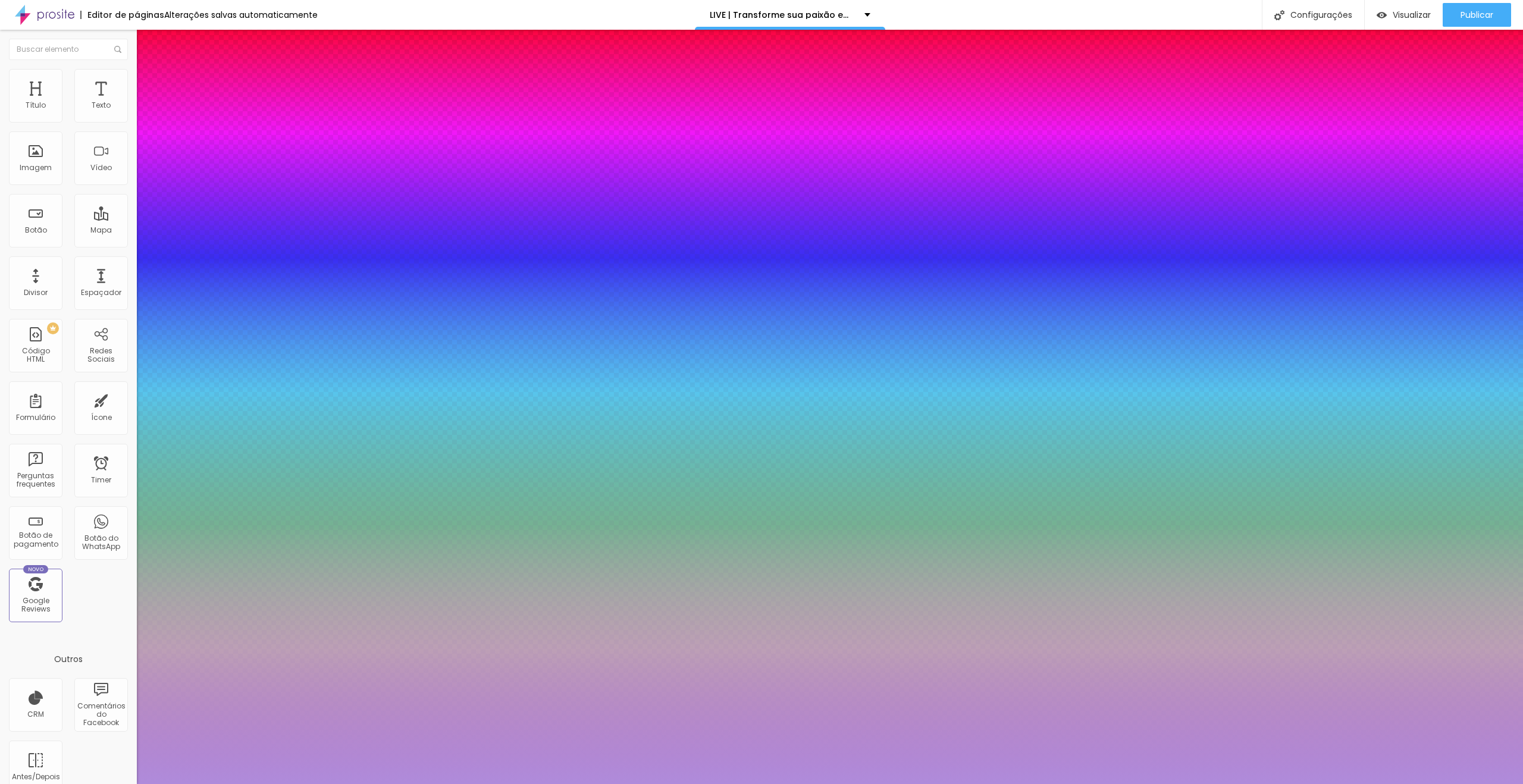
type input "#FFFFFF"
drag, startPoint x: 169, startPoint y: 313, endPoint x: 131, endPoint y: 291, distance: 43.9
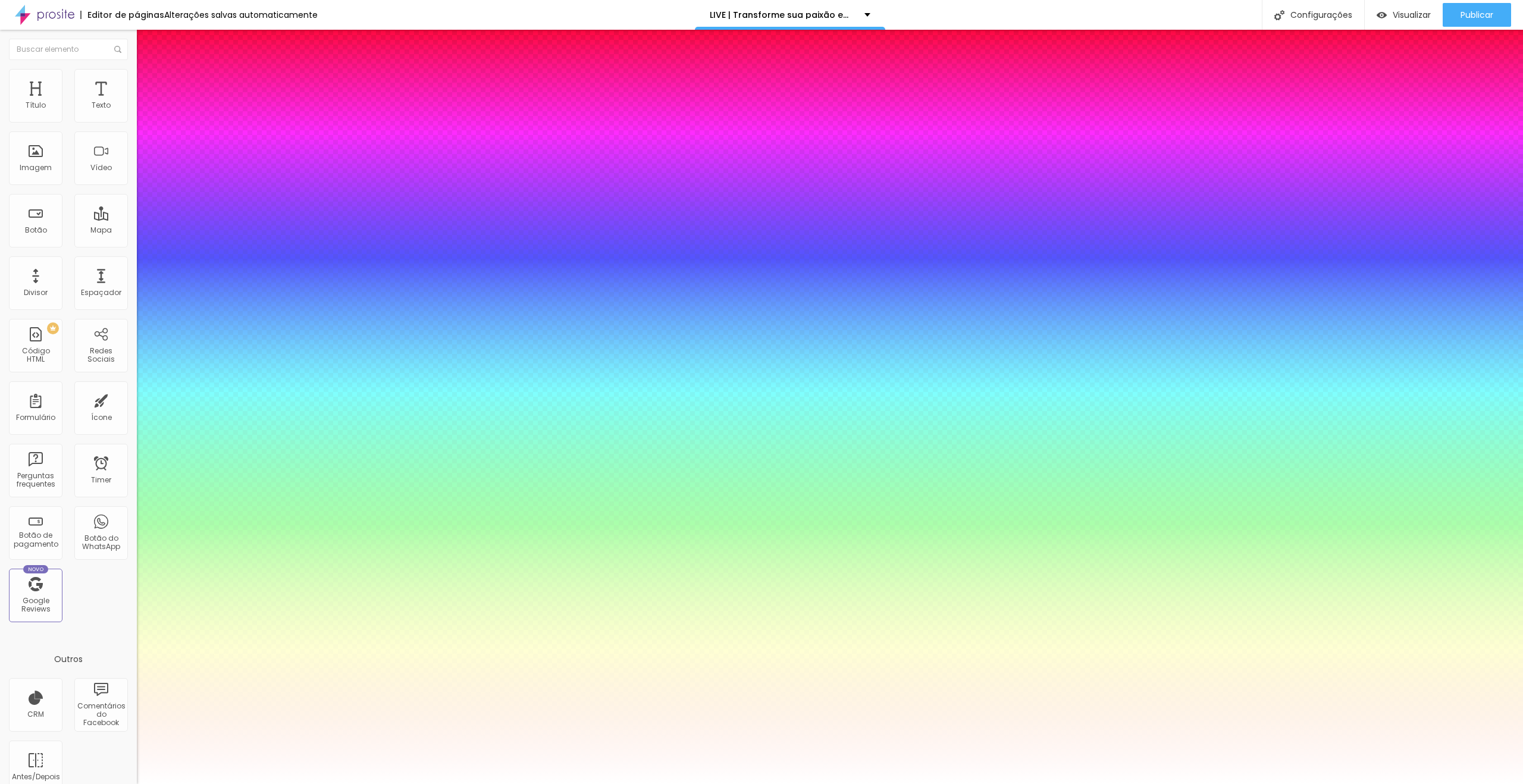
click at [702, 783] on div at bounding box center [762, 784] width 1523 height 0
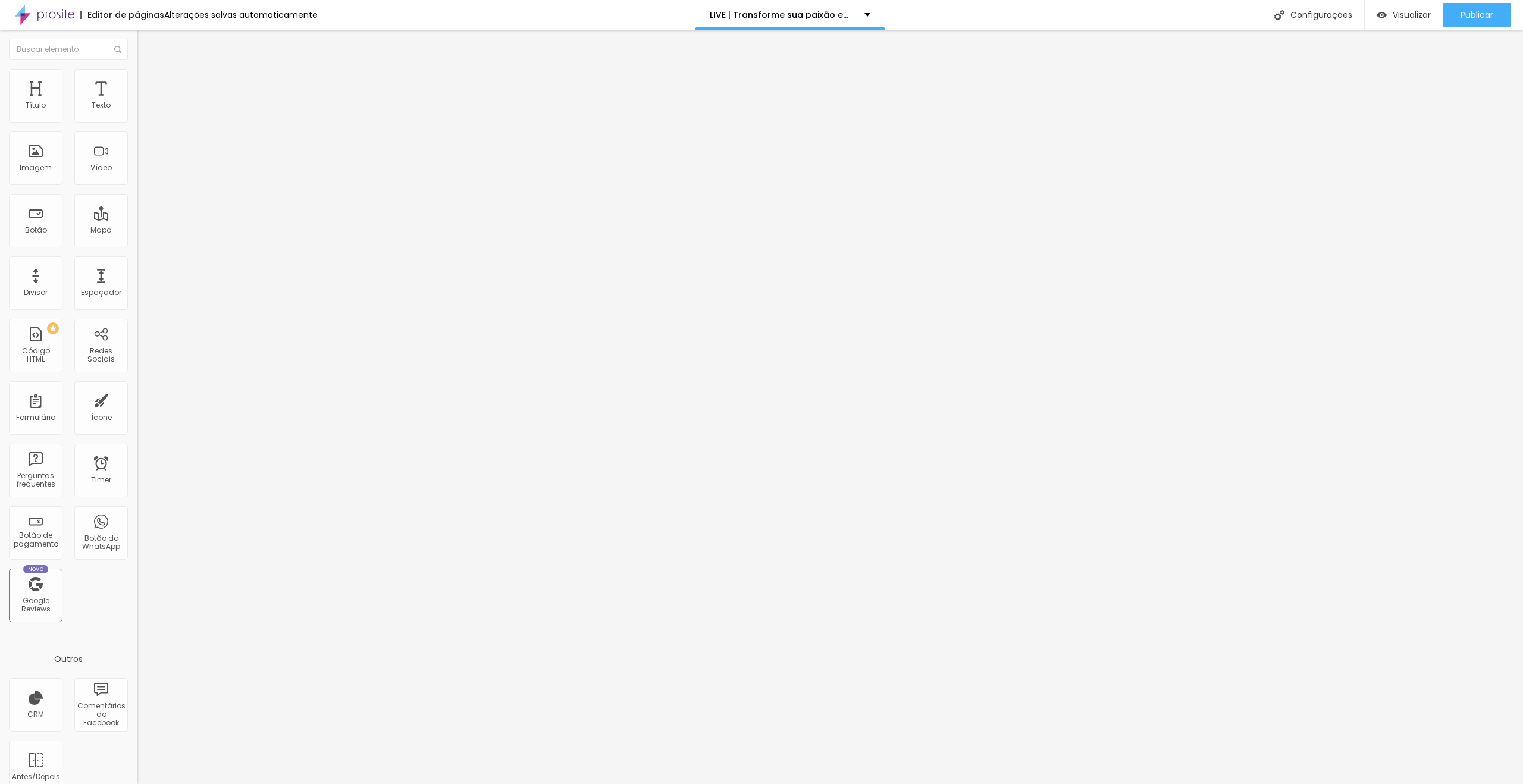
click at [137, 81] on ul "Estilo Avançado" at bounding box center [205, 68] width 137 height 24
click at [137, 79] on li "Avançado" at bounding box center [205, 75] width 137 height 12
type input "1"
type input "0"
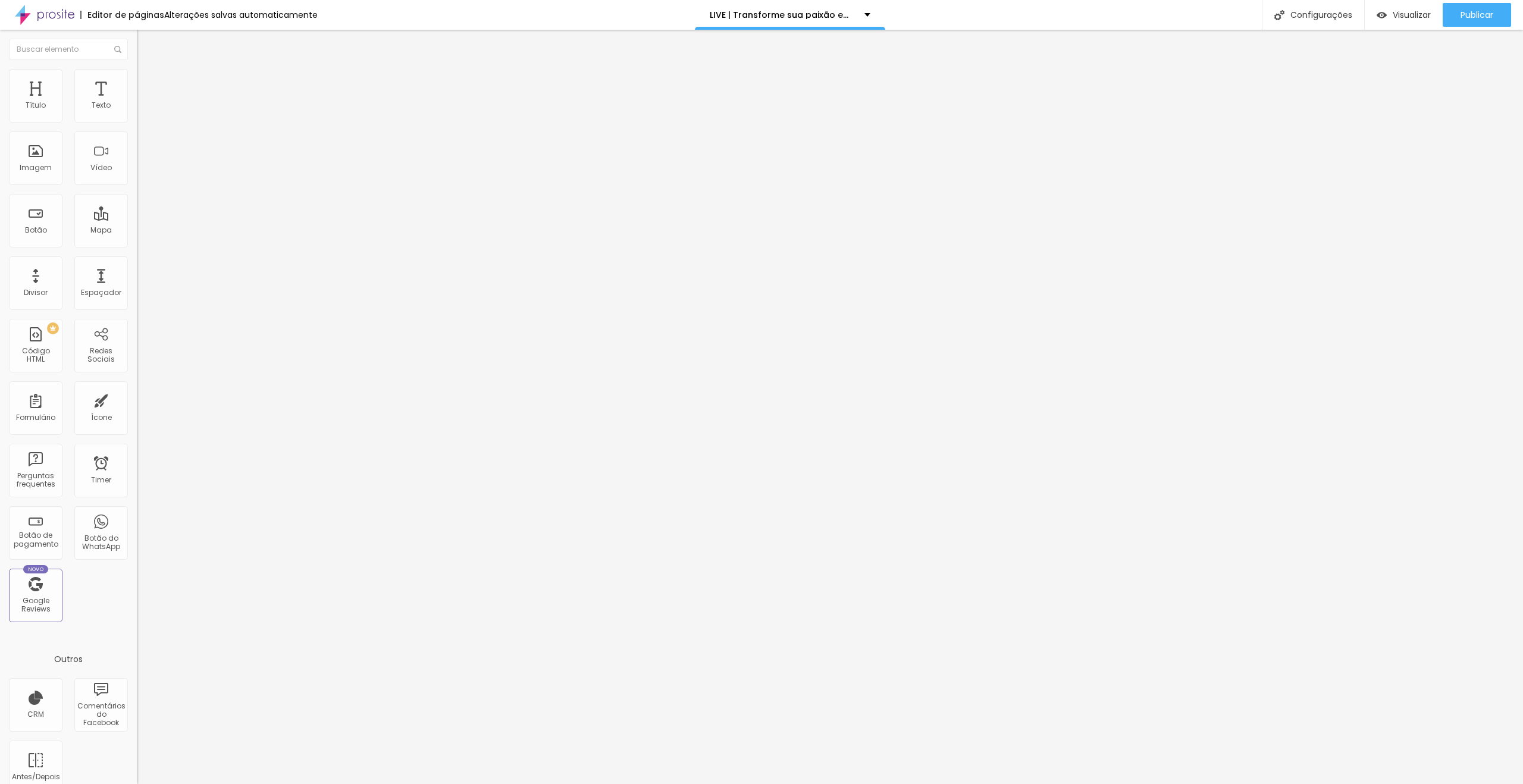
type input "0"
click at [137, 388] on input "range" at bounding box center [175, 392] width 77 height 10
click at [137, 102] on span "Adicionar imagem" at bounding box center [175, 97] width 77 height 10
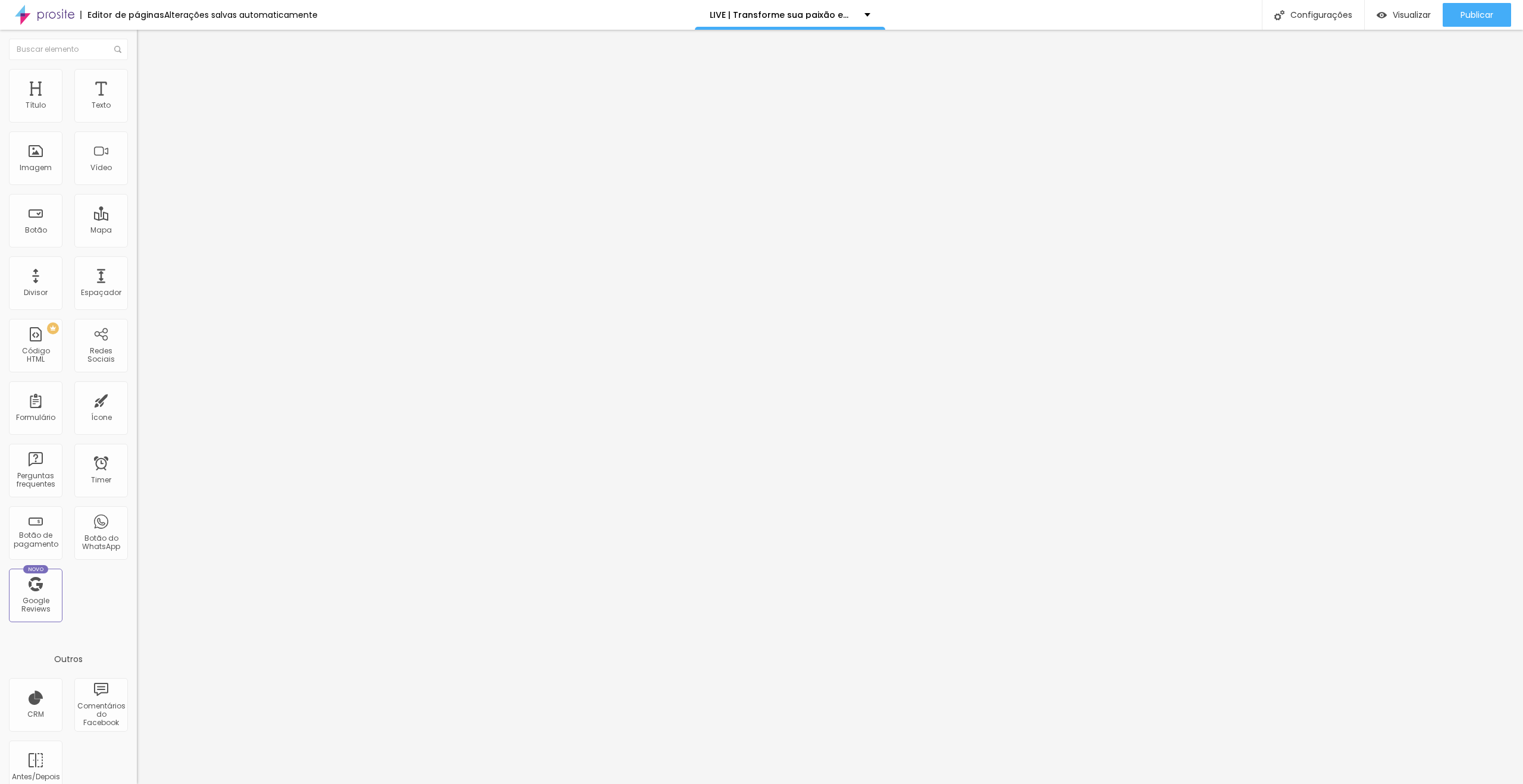
click at [147, 88] on span "Avançado" at bounding box center [166, 88] width 39 height 10
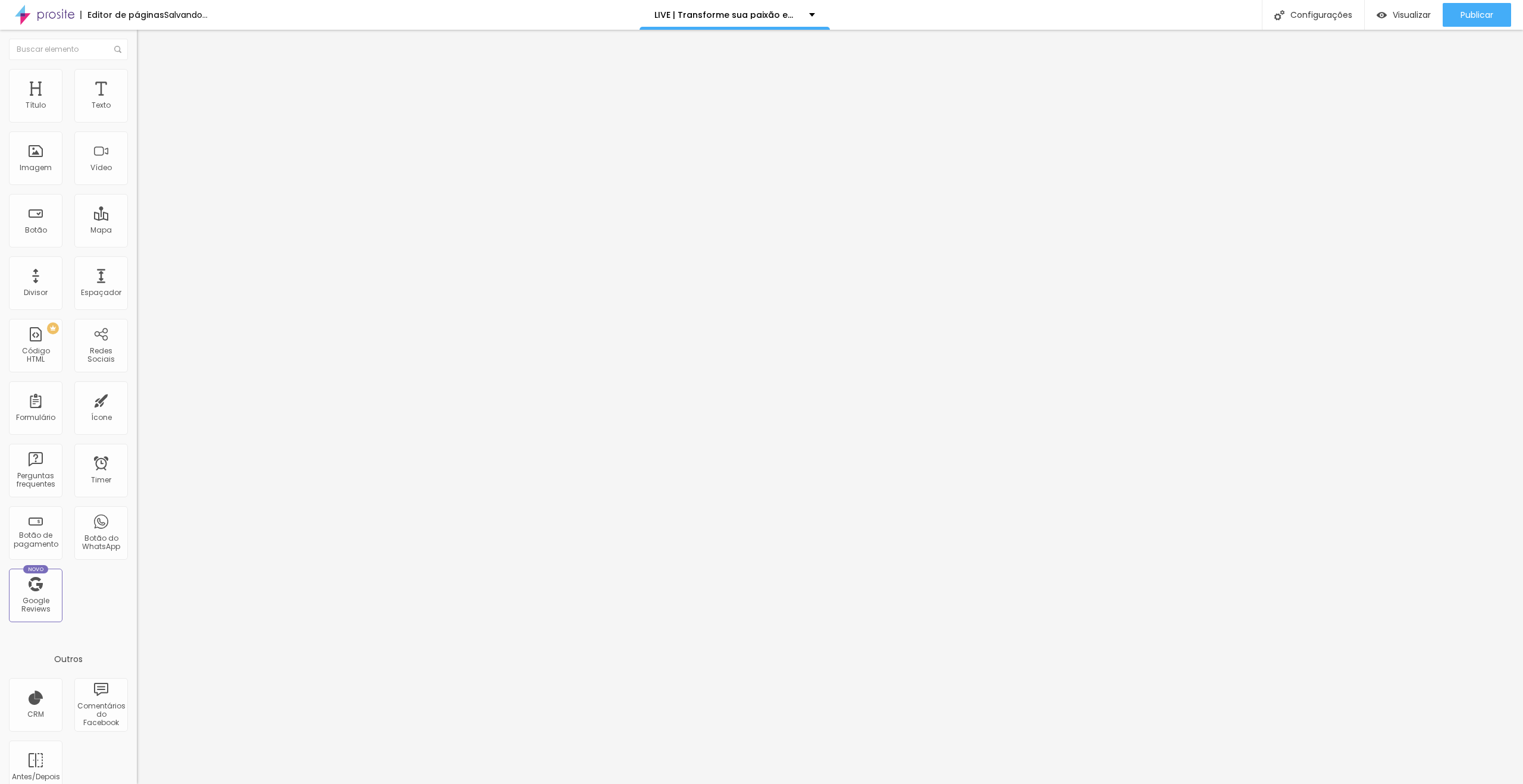
click at [137, 76] on img at bounding box center [142, 75] width 11 height 11
type input "90"
type input "75"
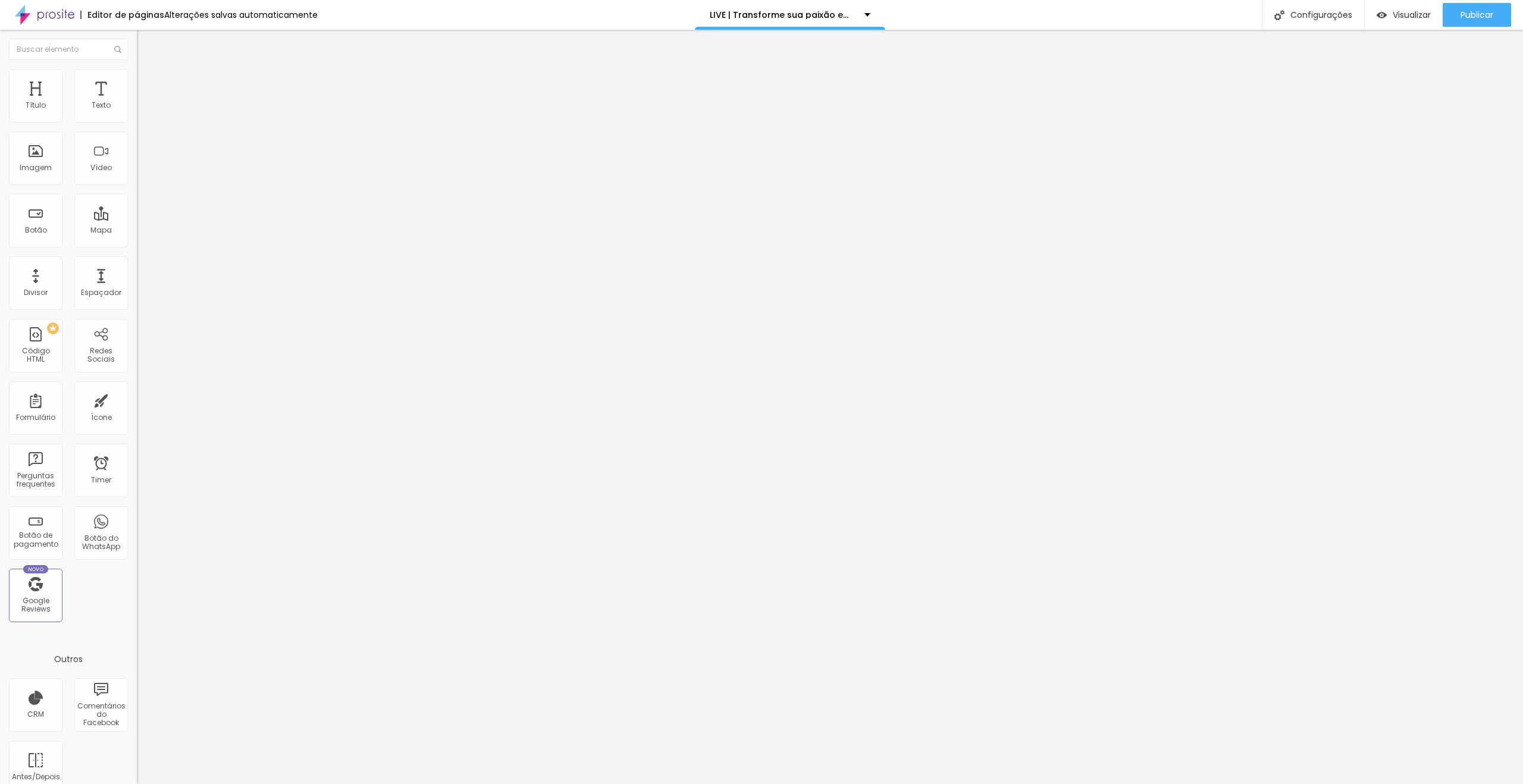
type input "70"
type input "65"
type input "60"
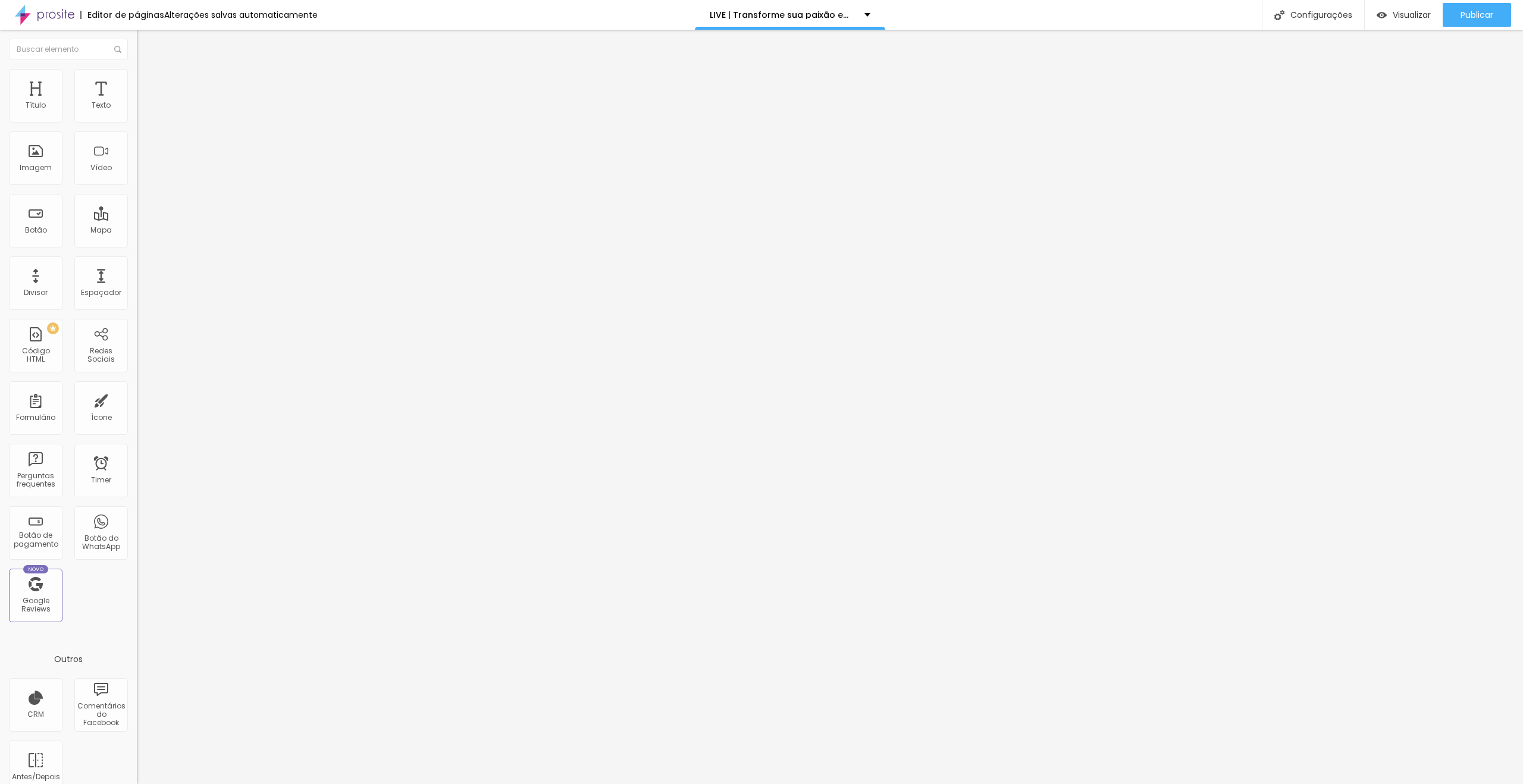
type input "60"
type input "55"
type input "50"
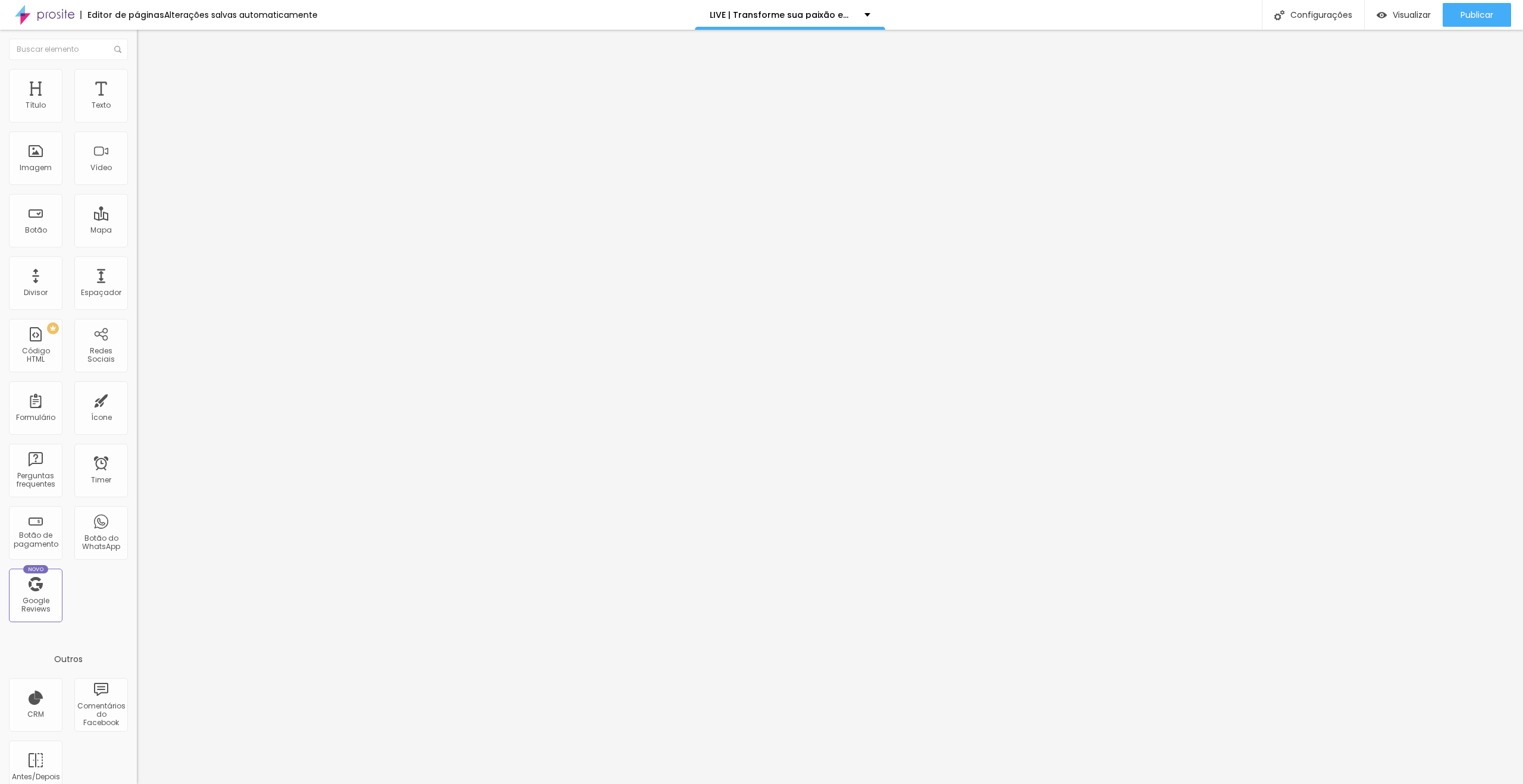
type input "45"
type input "40"
drag, startPoint x: 127, startPoint y: 126, endPoint x: 49, endPoint y: 136, distance: 78.6
type input "40"
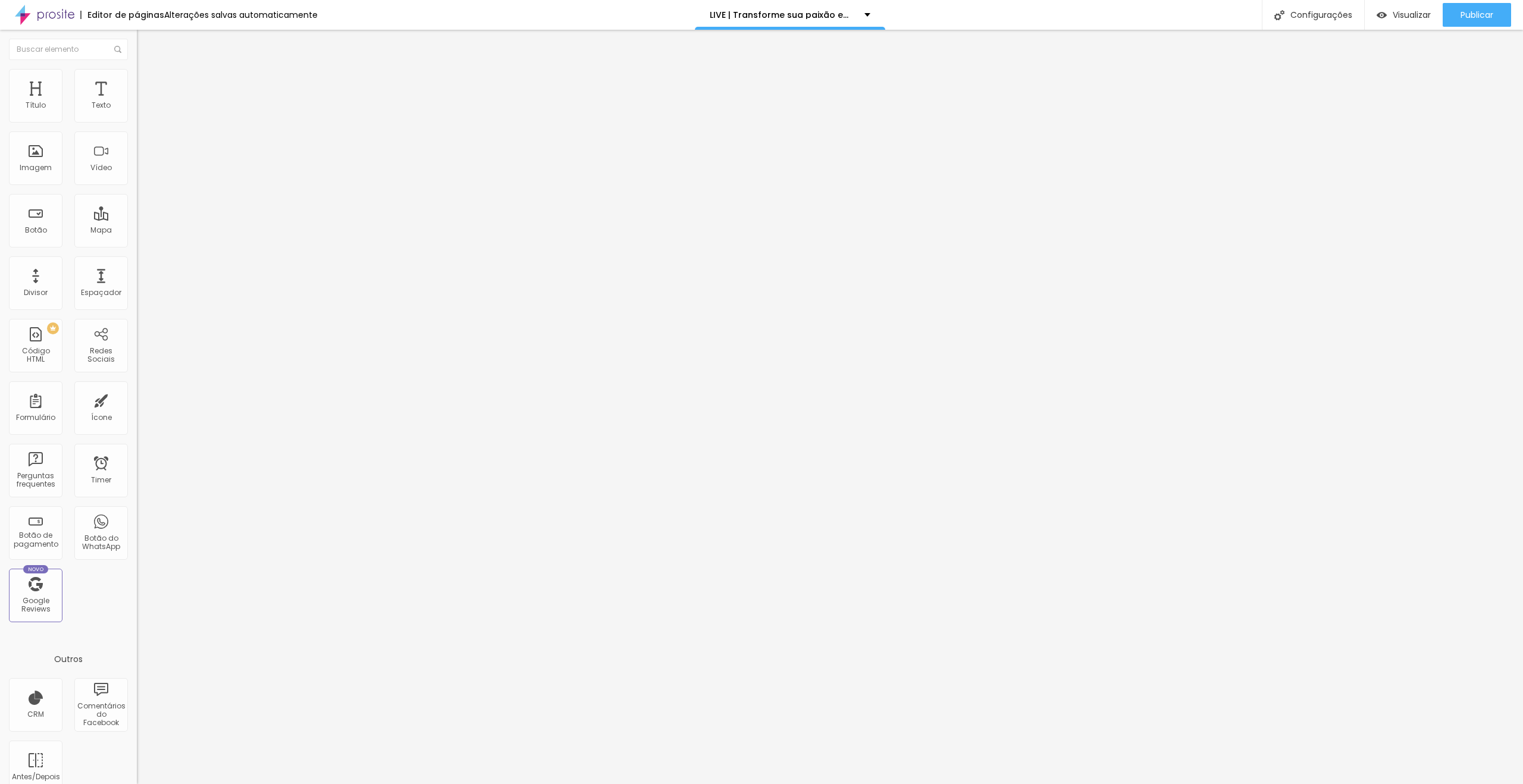
click at [137, 122] on input "range" at bounding box center [175, 117] width 77 height 10
click at [1399, 15] on span "Visualizar" at bounding box center [1412, 15] width 38 height 10
click at [137, 81] on img at bounding box center [142, 86] width 11 height 11
click at [137, 77] on img at bounding box center [142, 75] width 11 height 11
click at [206, 112] on button "%" at bounding box center [214, 106] width 16 height 12
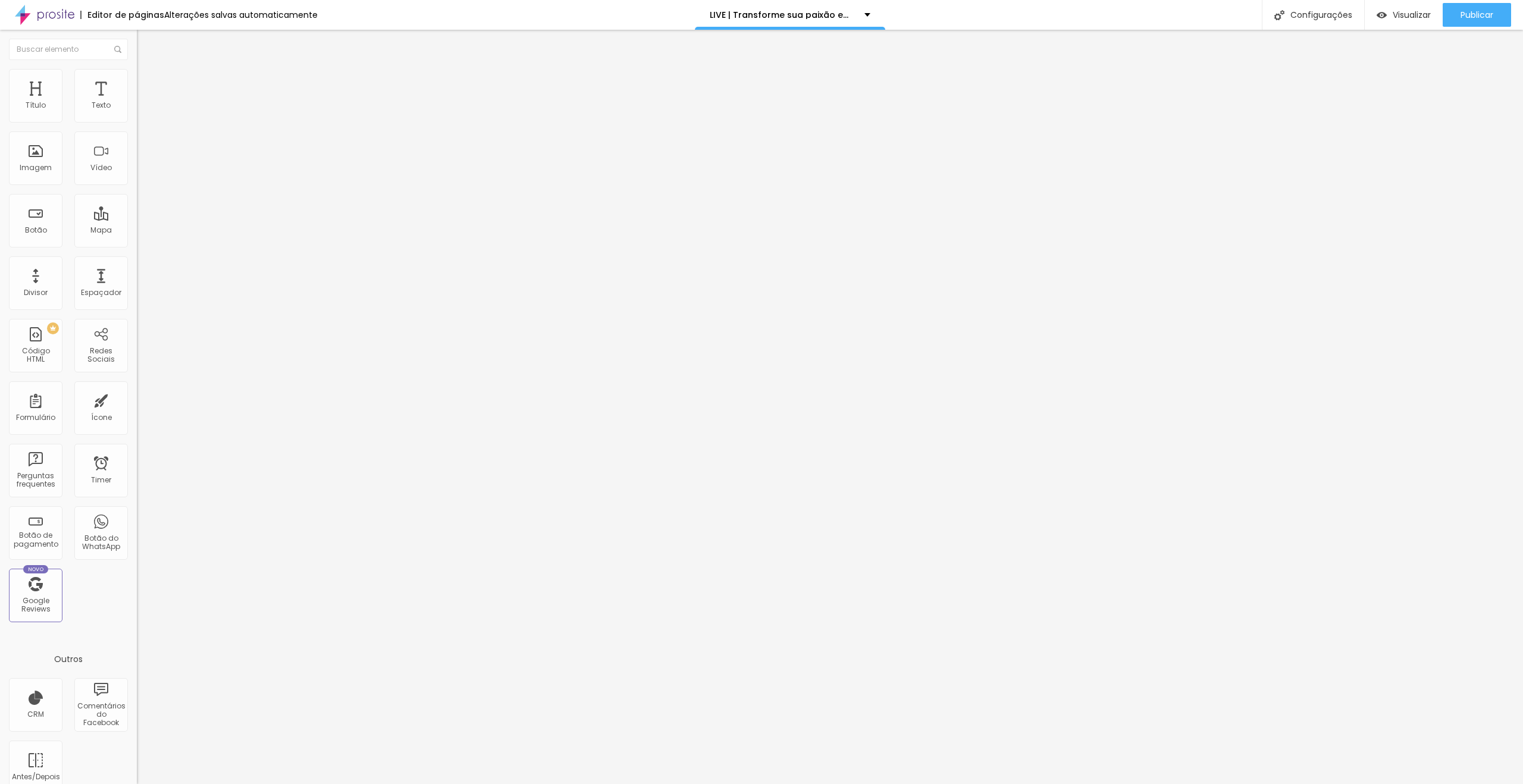
type input "100"
click at [174, 122] on input "range" at bounding box center [175, 117] width 77 height 10
click at [1461, 8] on div "Publicar" at bounding box center [1477, 14] width 33 height 24
click at [1444, 88] on link "Visualizar página" at bounding box center [1444, 91] width 107 height 8
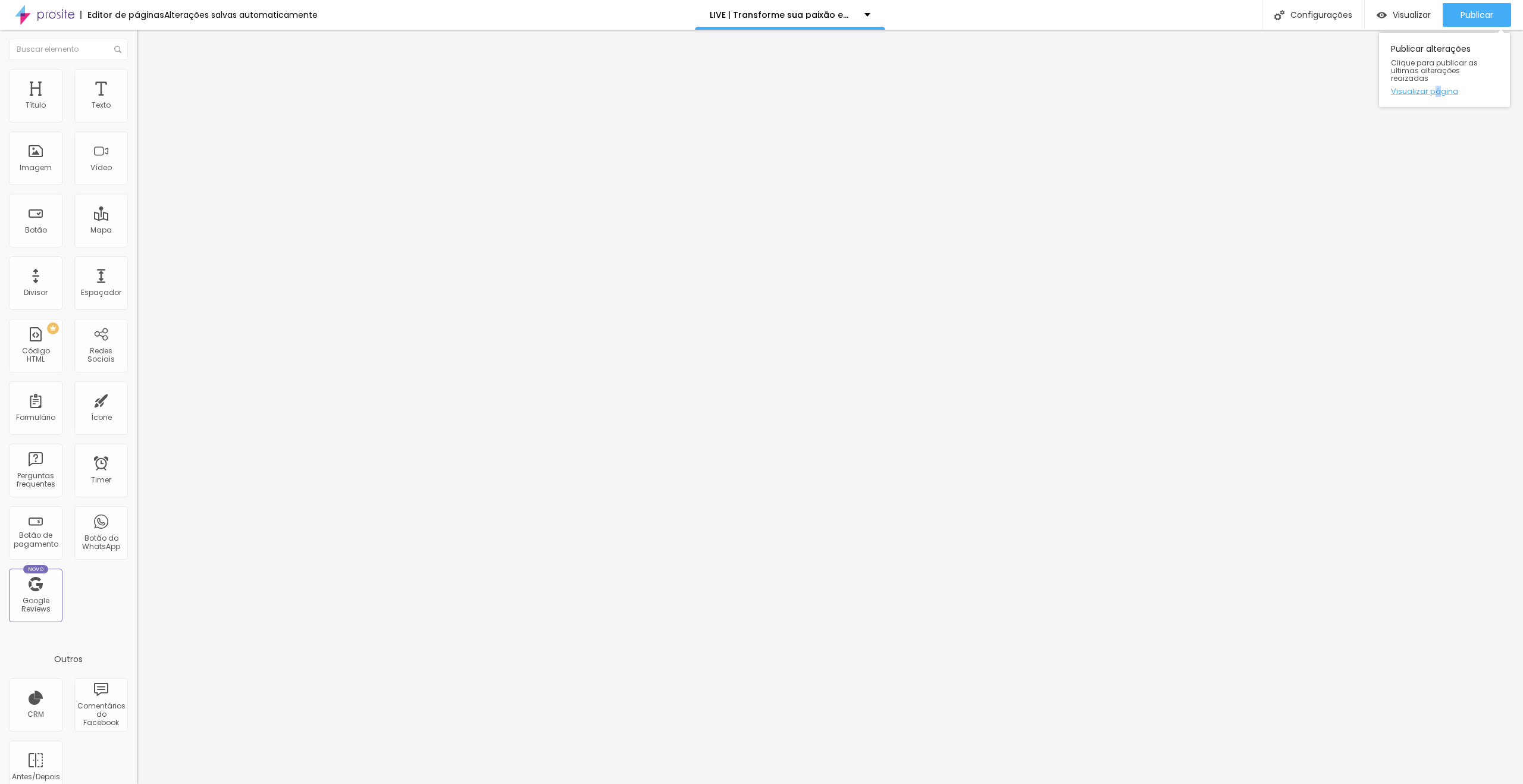
click at [1440, 79] on div "Publicar alterações Clique para publicar as ultimas alterações reaizadas Visual…" at bounding box center [1444, 70] width 131 height 75
click at [1433, 88] on link "Visualizar página" at bounding box center [1444, 91] width 107 height 8
click at [137, 101] on div "Trocar imagem" at bounding box center [205, 97] width 137 height 8
click at [137, 102] on span "Trocar imagem" at bounding box center [169, 97] width 65 height 10
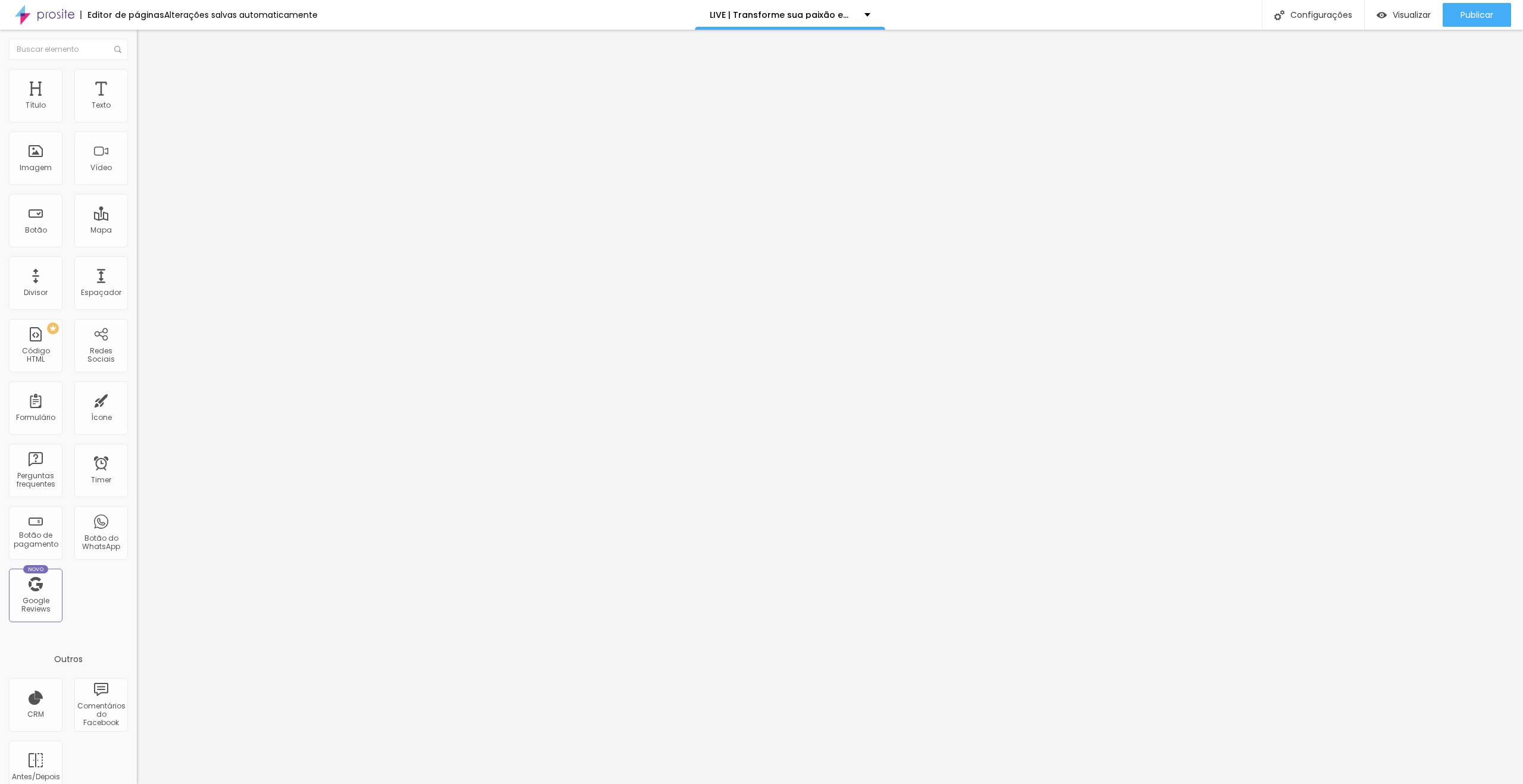
click at [147, 84] on span "Avançado" at bounding box center [166, 88] width 39 height 10
click at [137, 77] on li "Estilo" at bounding box center [205, 75] width 137 height 12
type input "35"
type input "30"
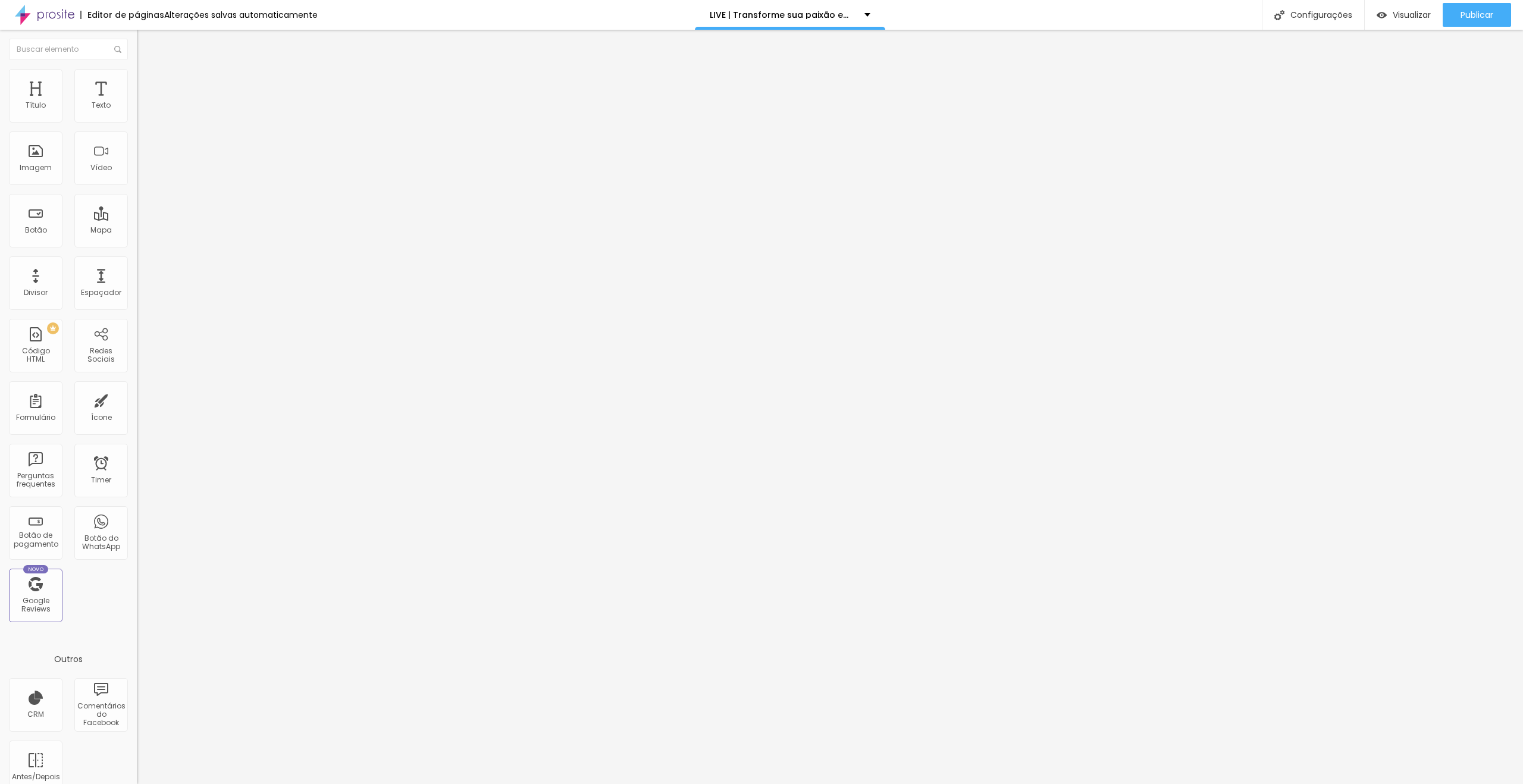
type input "30"
type input "25"
type input "30"
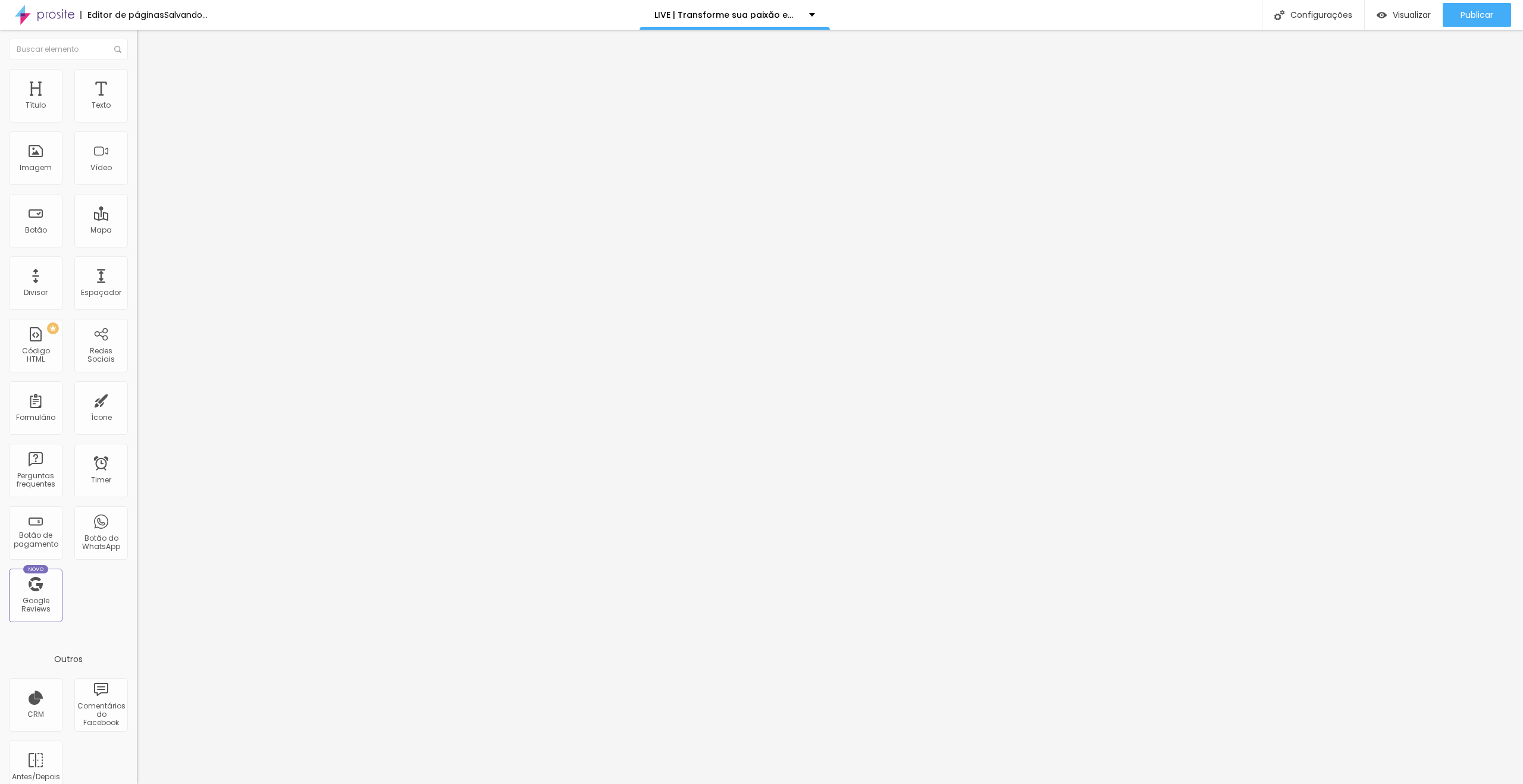
type input "25"
click at [137, 122] on input "range" at bounding box center [175, 117] width 77 height 10
click at [1403, 12] on span "Visualizar" at bounding box center [1412, 15] width 38 height 10
click at [147, 82] on span "Estilo" at bounding box center [156, 77] width 18 height 10
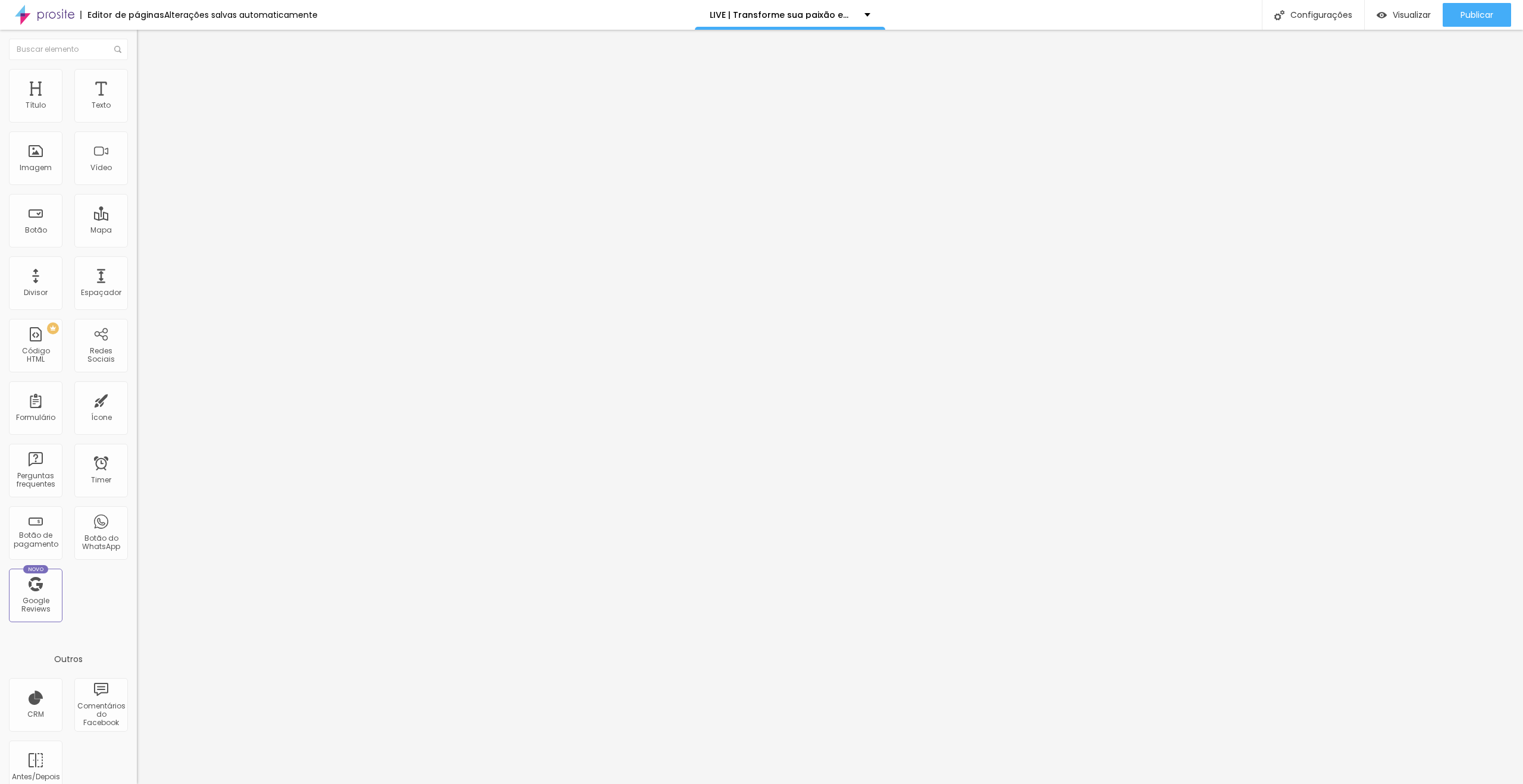
click at [137, 69] on li "Conteúdo" at bounding box center [205, 62] width 137 height 12
click at [137, 102] on span "Trocar imagem" at bounding box center [169, 97] width 65 height 10
click at [1482, 18] on span "Publicar" at bounding box center [1477, 15] width 33 height 10
